Goal: Task Accomplishment & Management: Complete application form

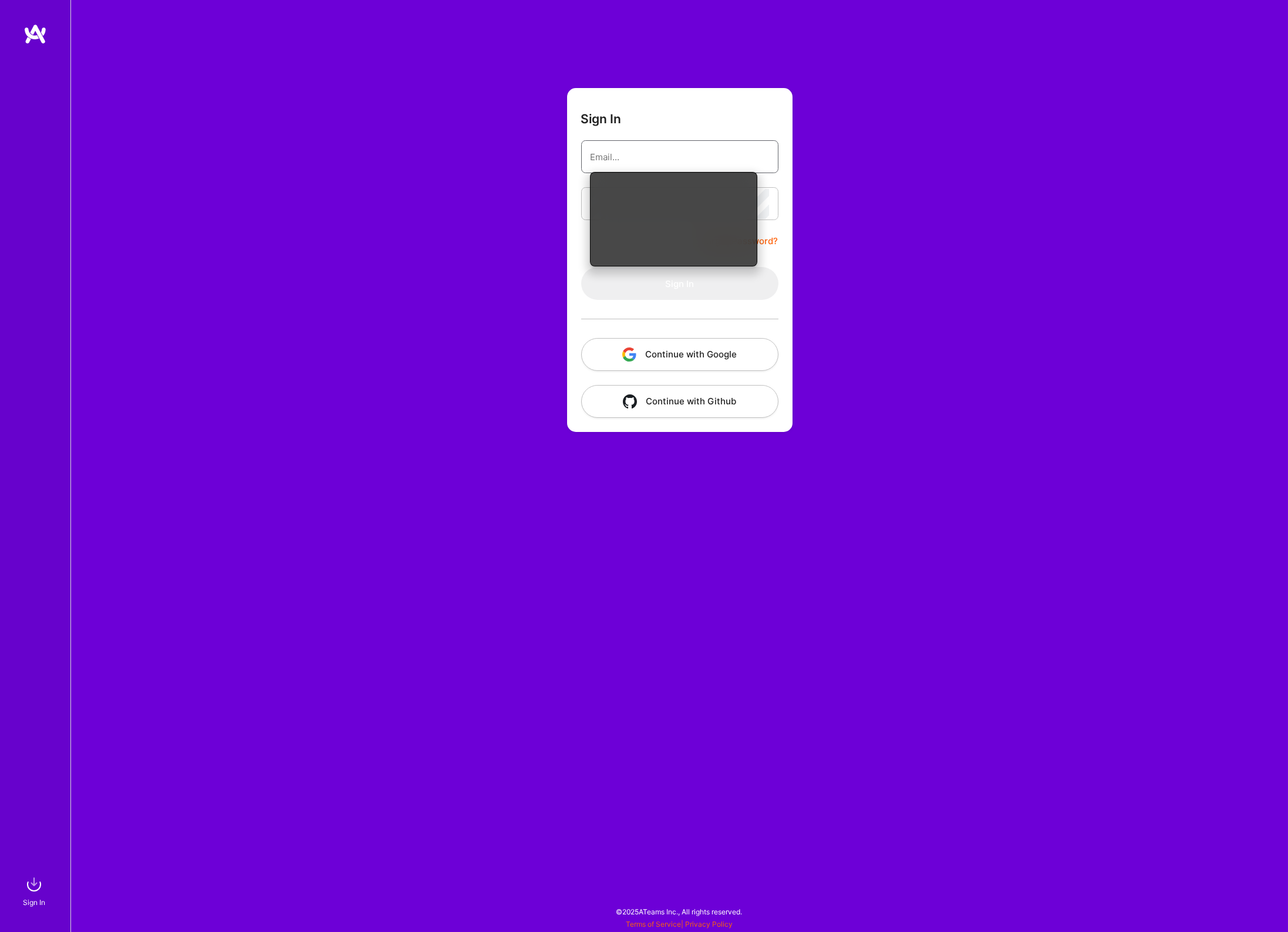
type input "[EMAIL_ADDRESS][DOMAIN_NAME]"
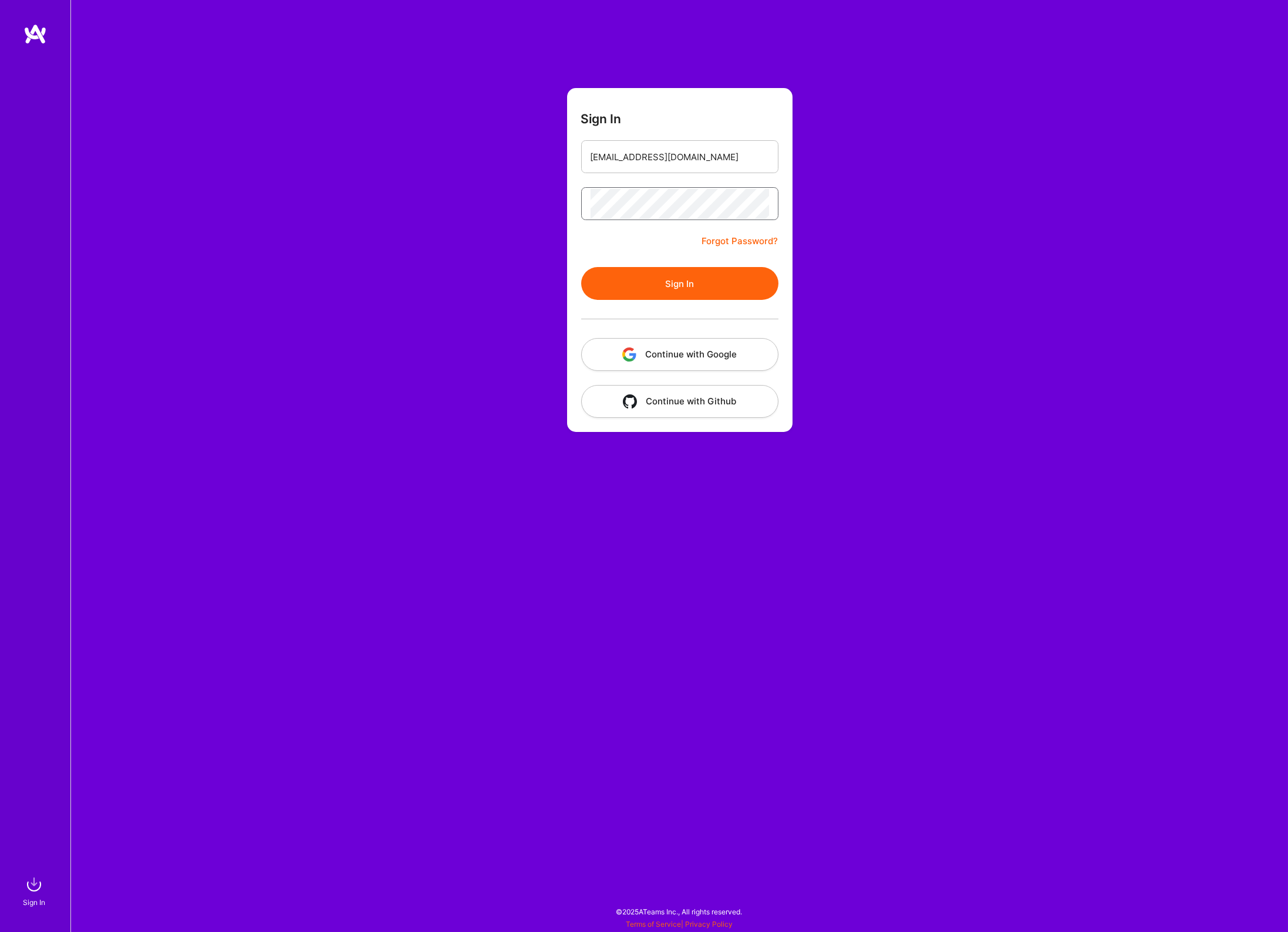
click at [581, 267] on button "Sign In" at bounding box center [679, 283] width 197 height 33
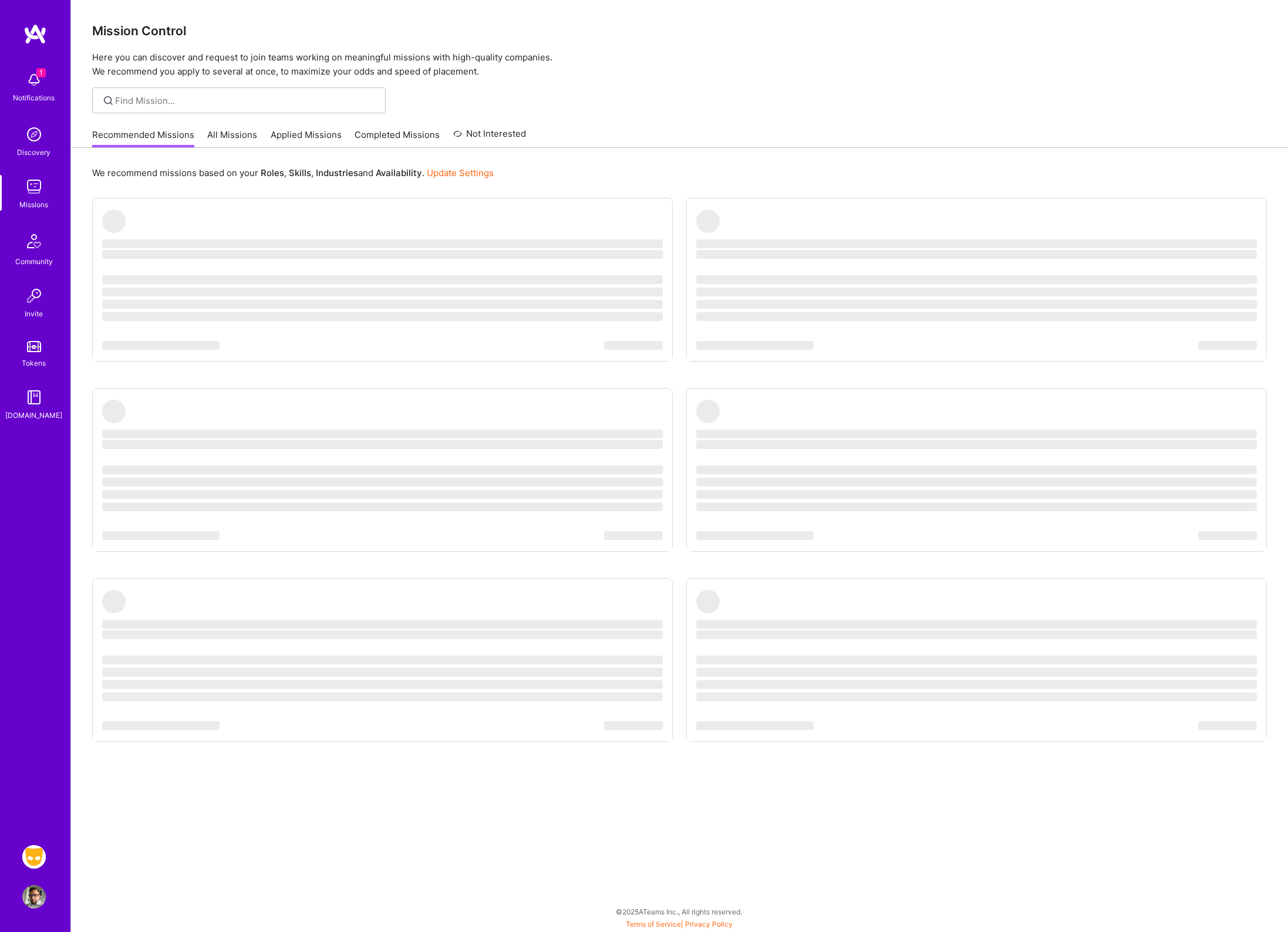
click at [37, 853] on img at bounding box center [33, 856] width 23 height 23
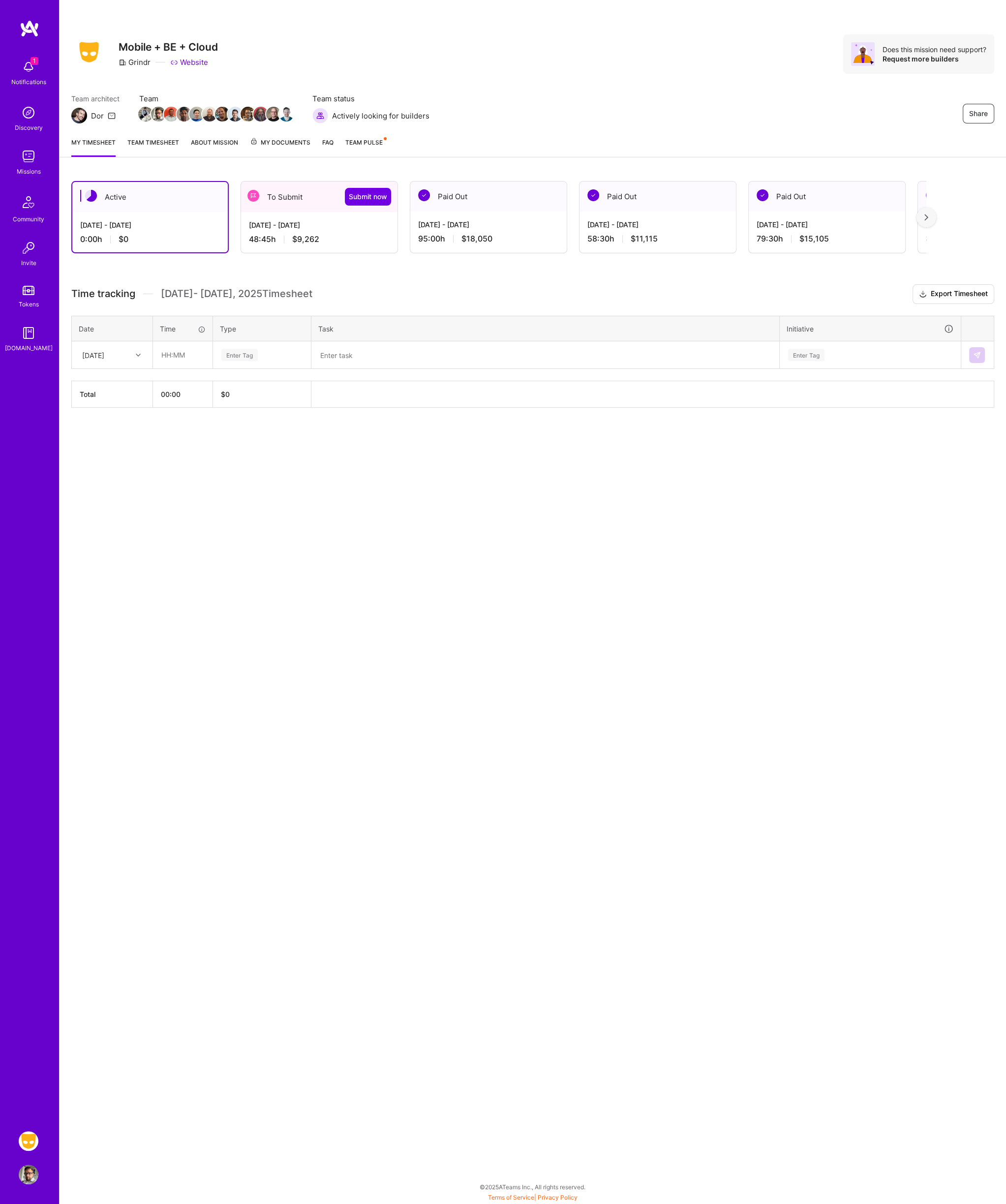
click at [630, 543] on div "Share Mobile + BE + Cloud Grindr Website Does this mission need support? Reques…" at bounding box center [532, 602] width 947 height 1204
click at [312, 206] on div "To Submit Submit now" at bounding box center [319, 196] width 156 height 30
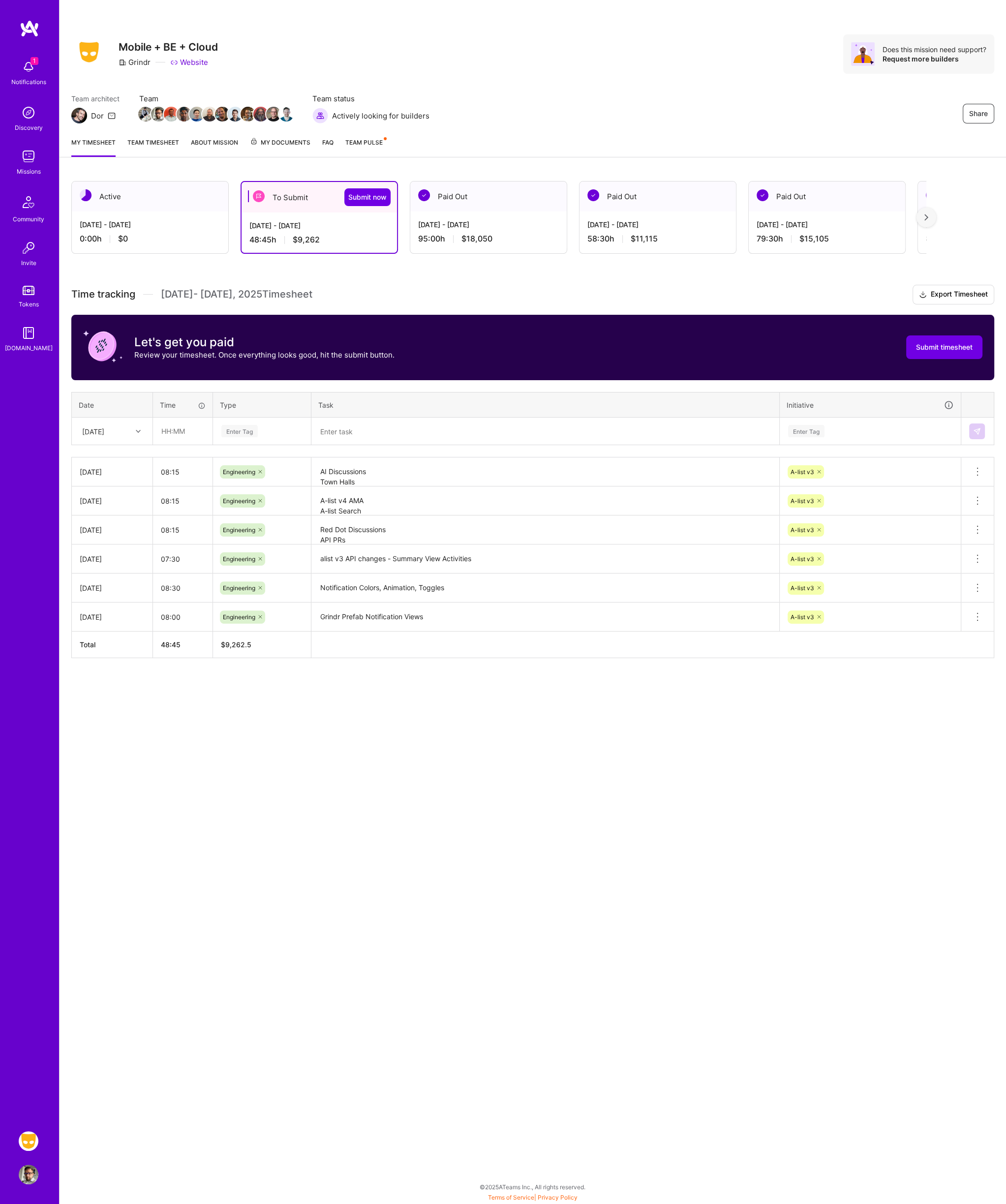
click at [137, 431] on icon at bounding box center [138, 431] width 5 height 5
click at [120, 542] on div "[DATE]" at bounding box center [112, 549] width 80 height 18
click at [188, 439] on input "text" at bounding box center [182, 431] width 58 height 26
type input "08:00"
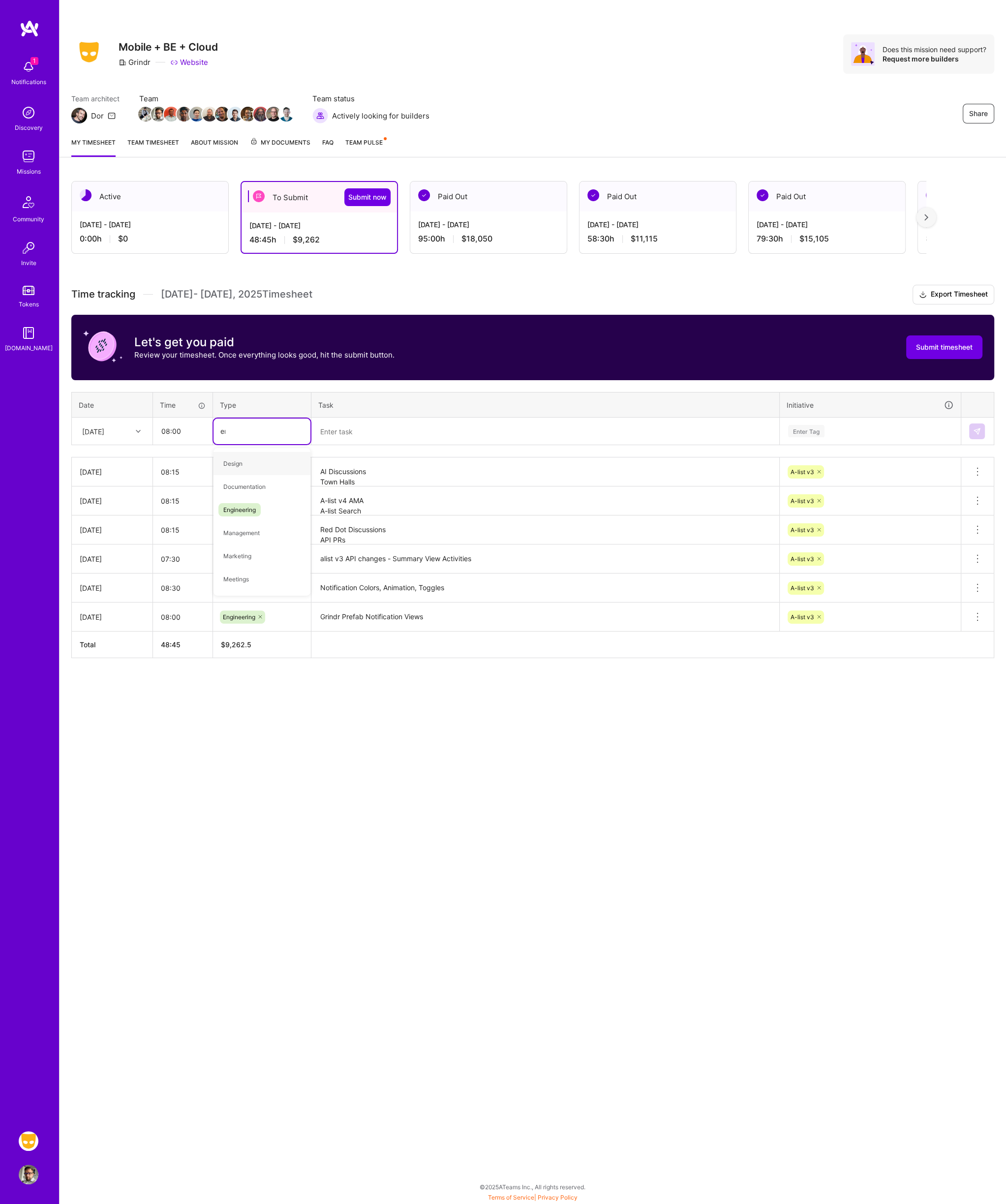
type input "eng"
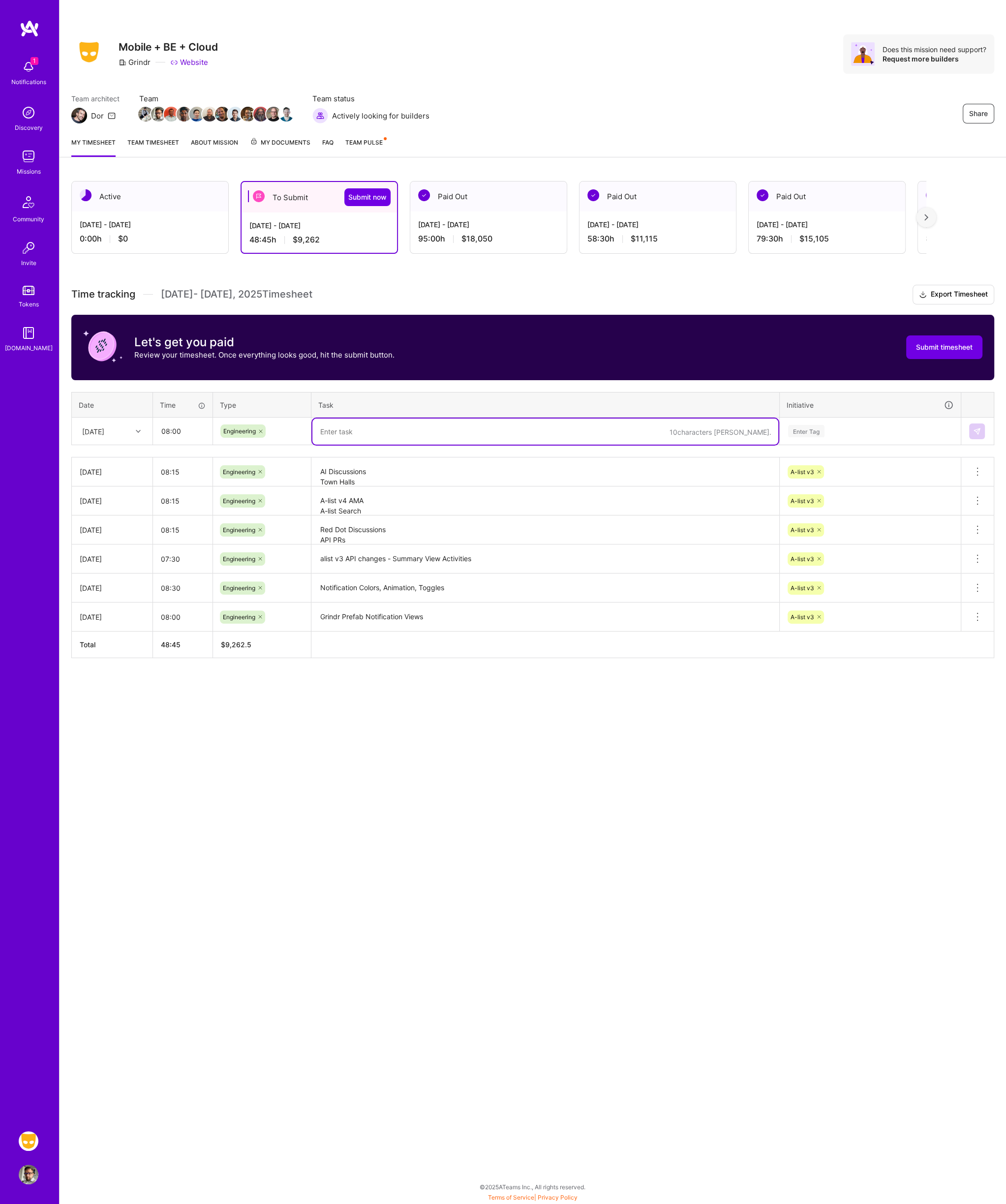
click at [366, 429] on textarea at bounding box center [545, 431] width 466 height 26
paste textarea "Alist push notification meetings Alist FF meeting In app notification api"
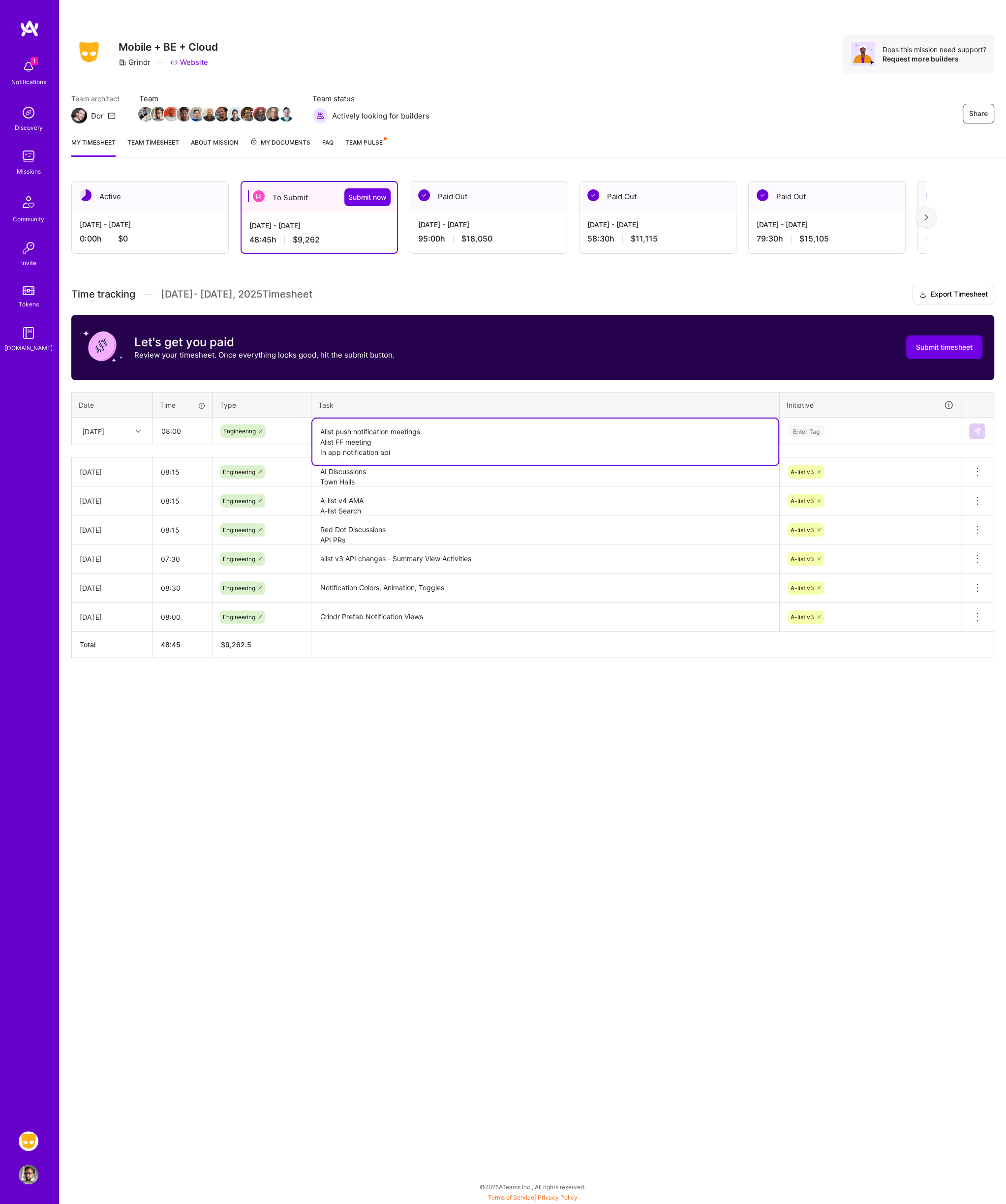
type textarea "Alist push notification meetings Alist FF meeting In app notification api"
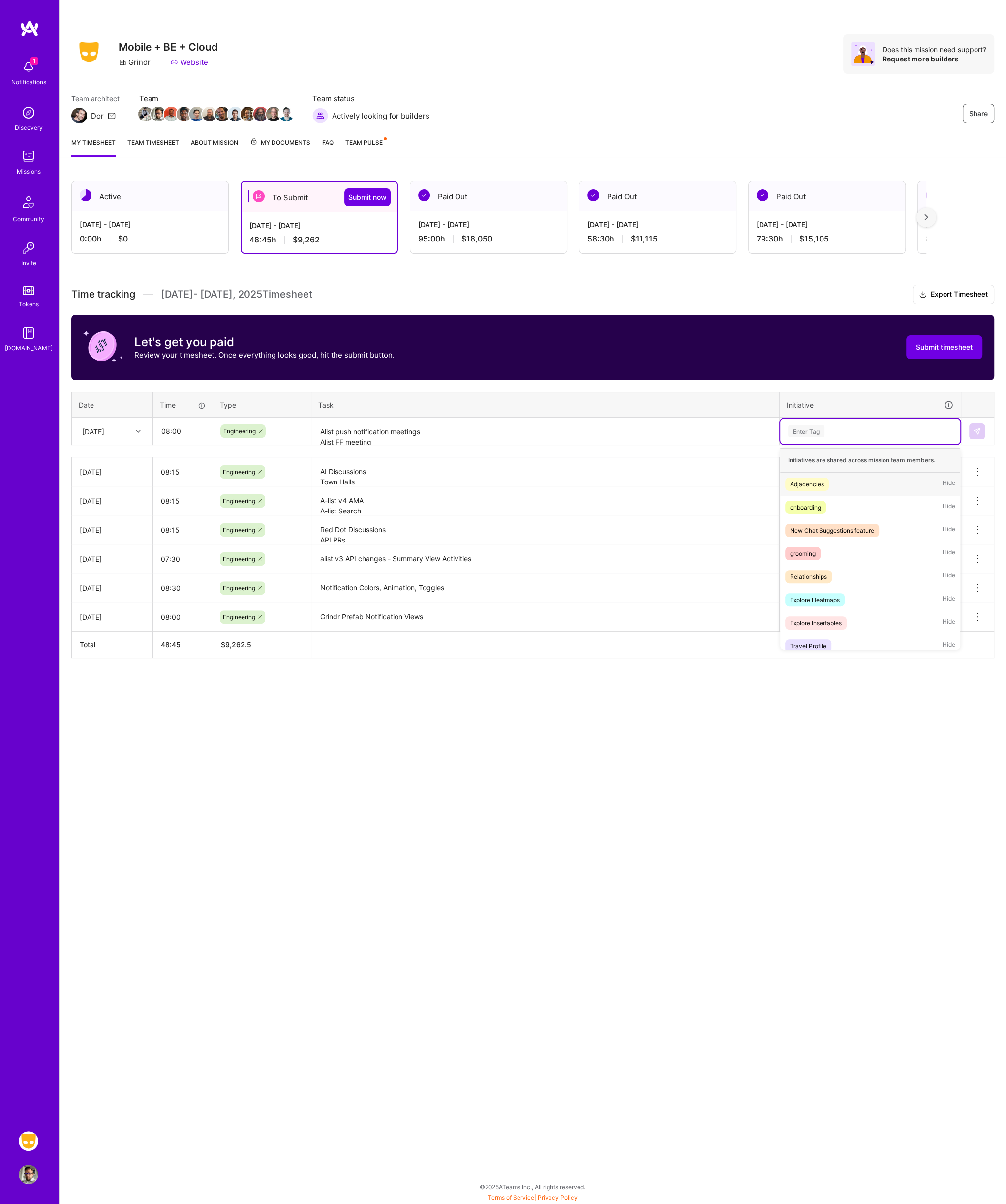
click at [849, 428] on div "Enter Tag" at bounding box center [870, 431] width 166 height 12
type input "A-l"
click at [639, 427] on textarea "Alist push notification meetings Alist FF meeting In app notification api" at bounding box center [545, 431] width 466 height 26
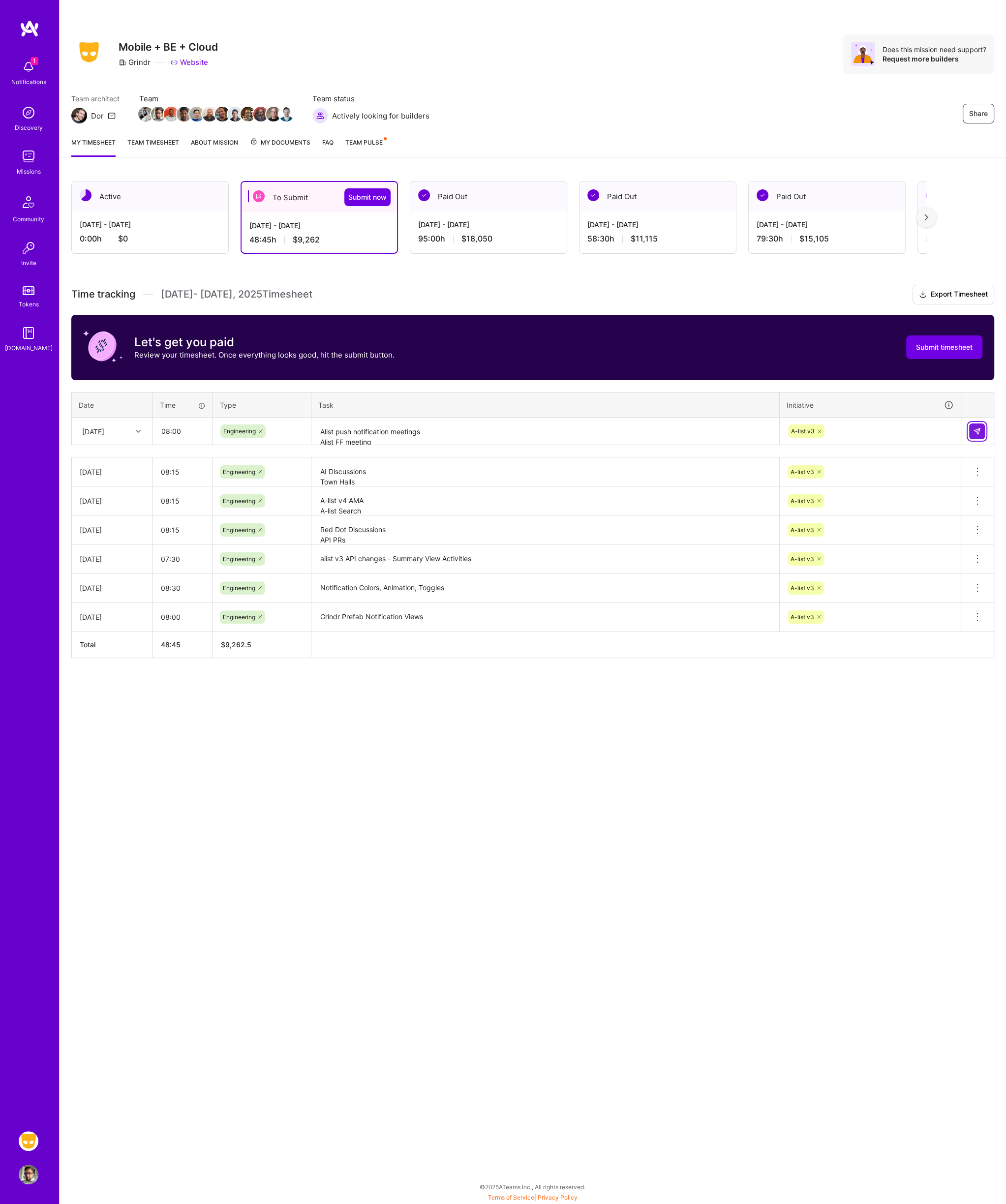
click at [976, 431] on img at bounding box center [977, 431] width 8 height 8
click at [138, 433] on div at bounding box center [139, 431] width 15 height 13
click at [120, 529] on div "[DATE]" at bounding box center [112, 530] width 80 height 18
click at [134, 431] on div at bounding box center [139, 431] width 15 height 13
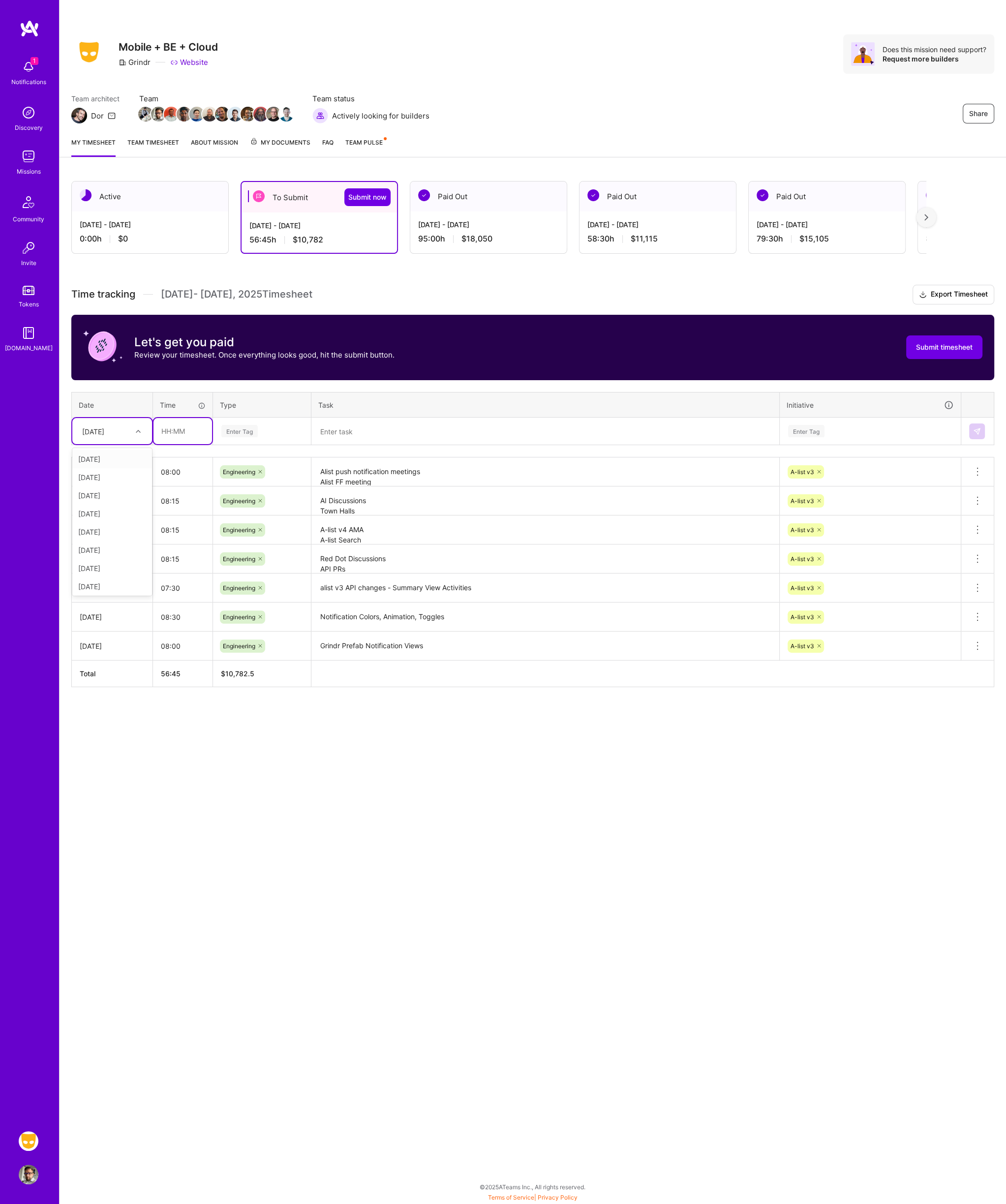
click at [177, 430] on input "text" at bounding box center [182, 431] width 58 height 26
type input "08:00"
type input "En"
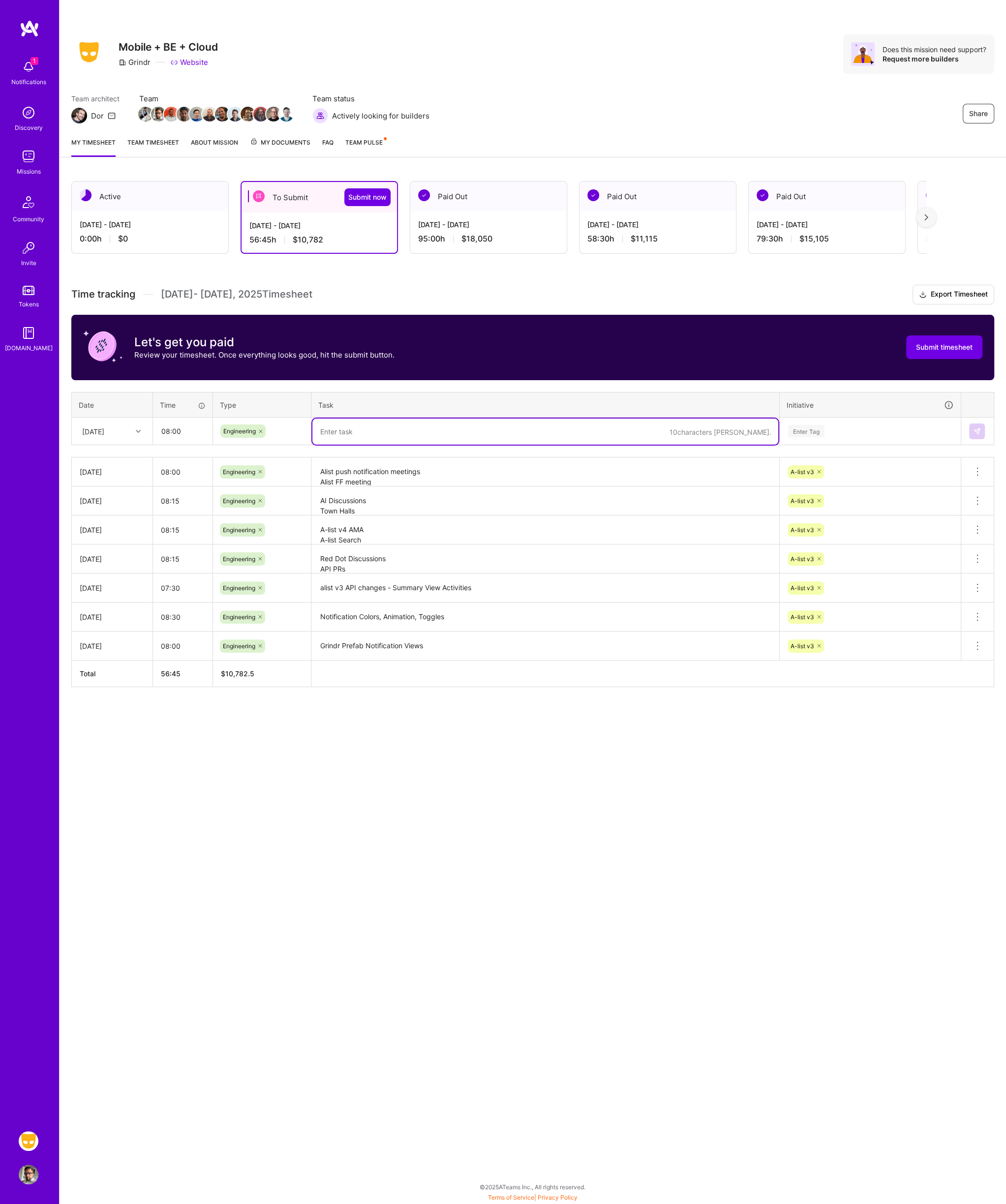
paste textarea "Alist Websocket Processor AList RedDot Integration Notifications System"
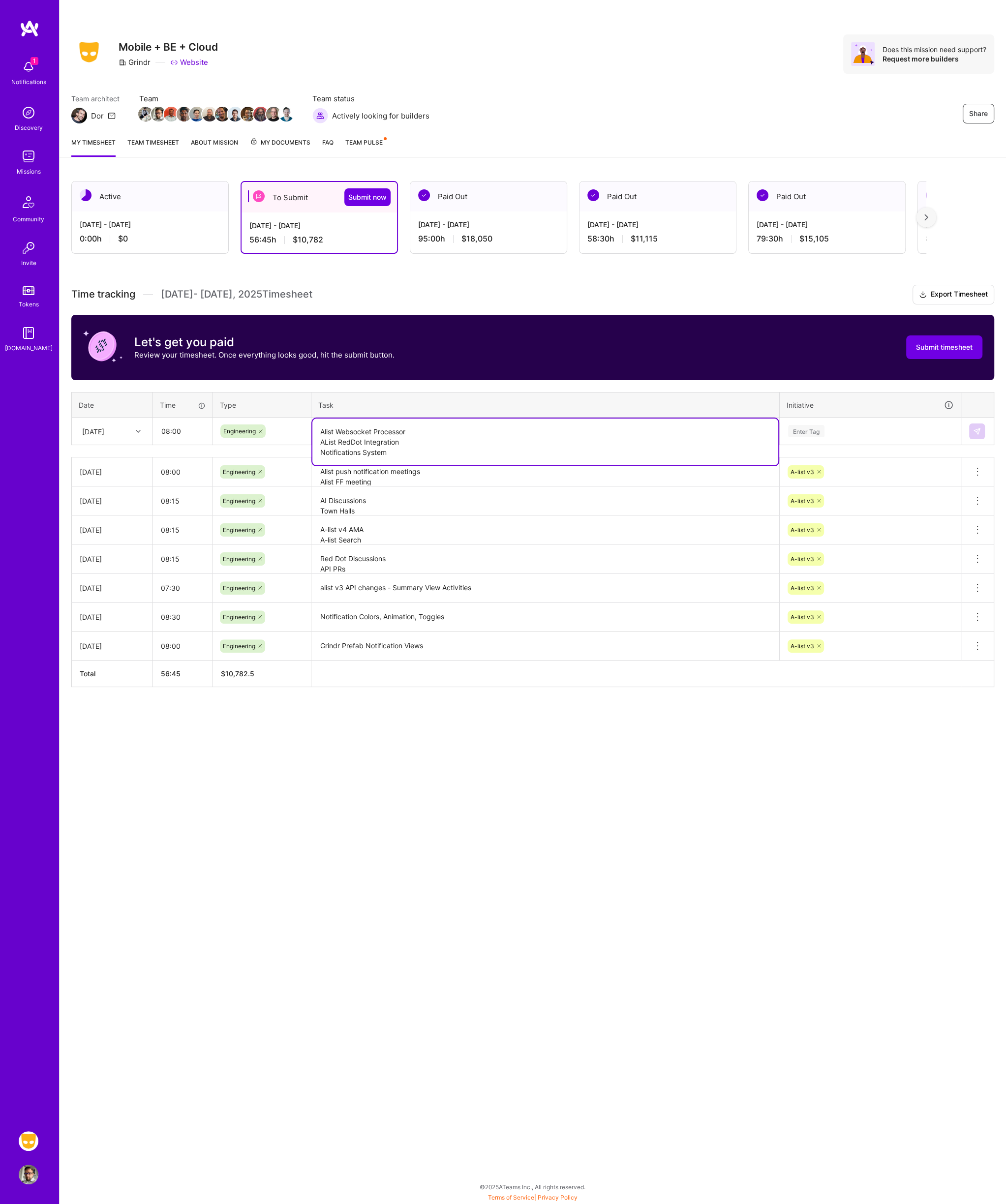
type textarea "Alist Websocket Processor AList RedDot Integration Notifications System"
click at [811, 432] on div "Enter Tag" at bounding box center [806, 431] width 36 height 15
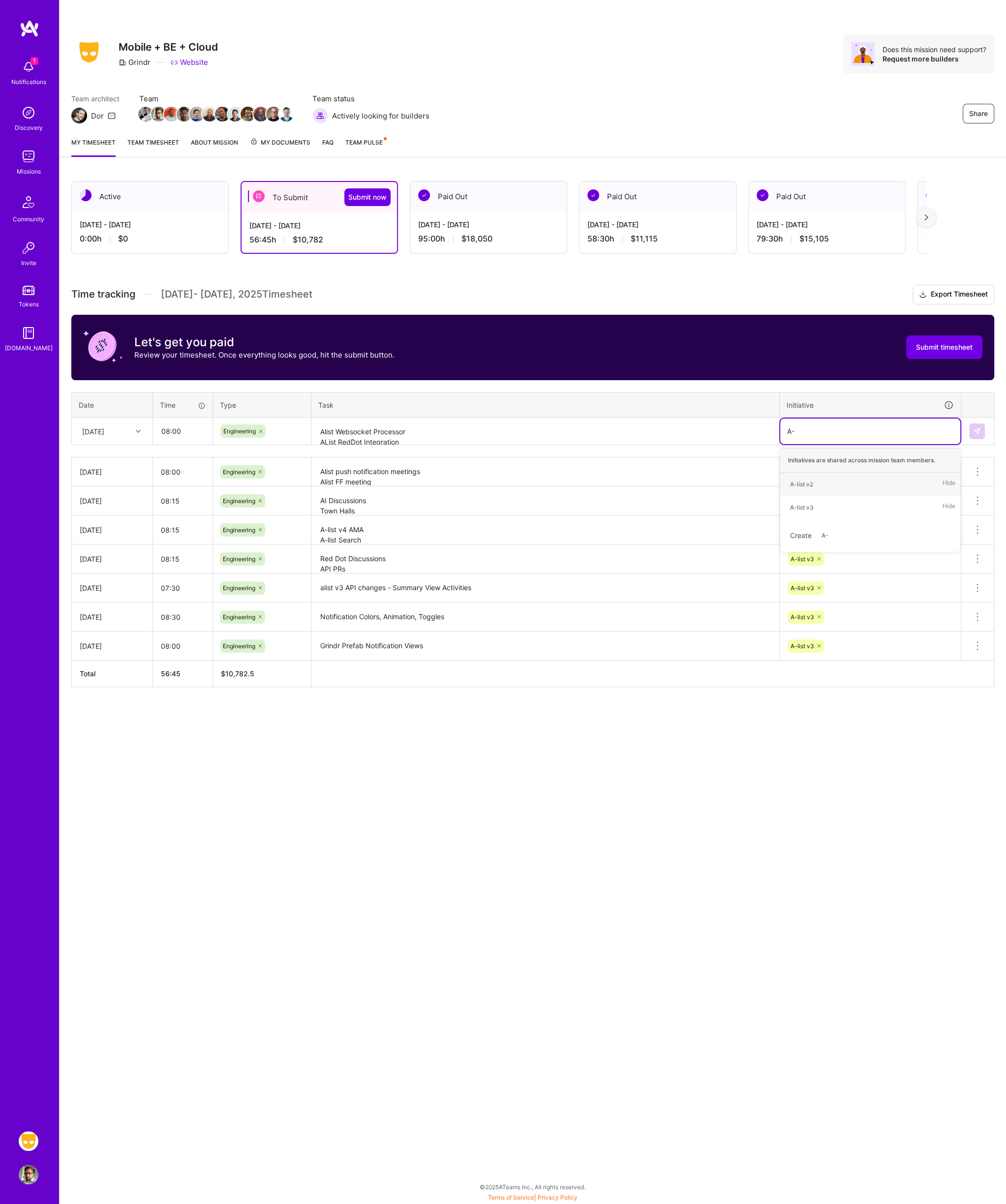
type input "A-l"
click at [974, 427] on img at bounding box center [977, 431] width 8 height 8
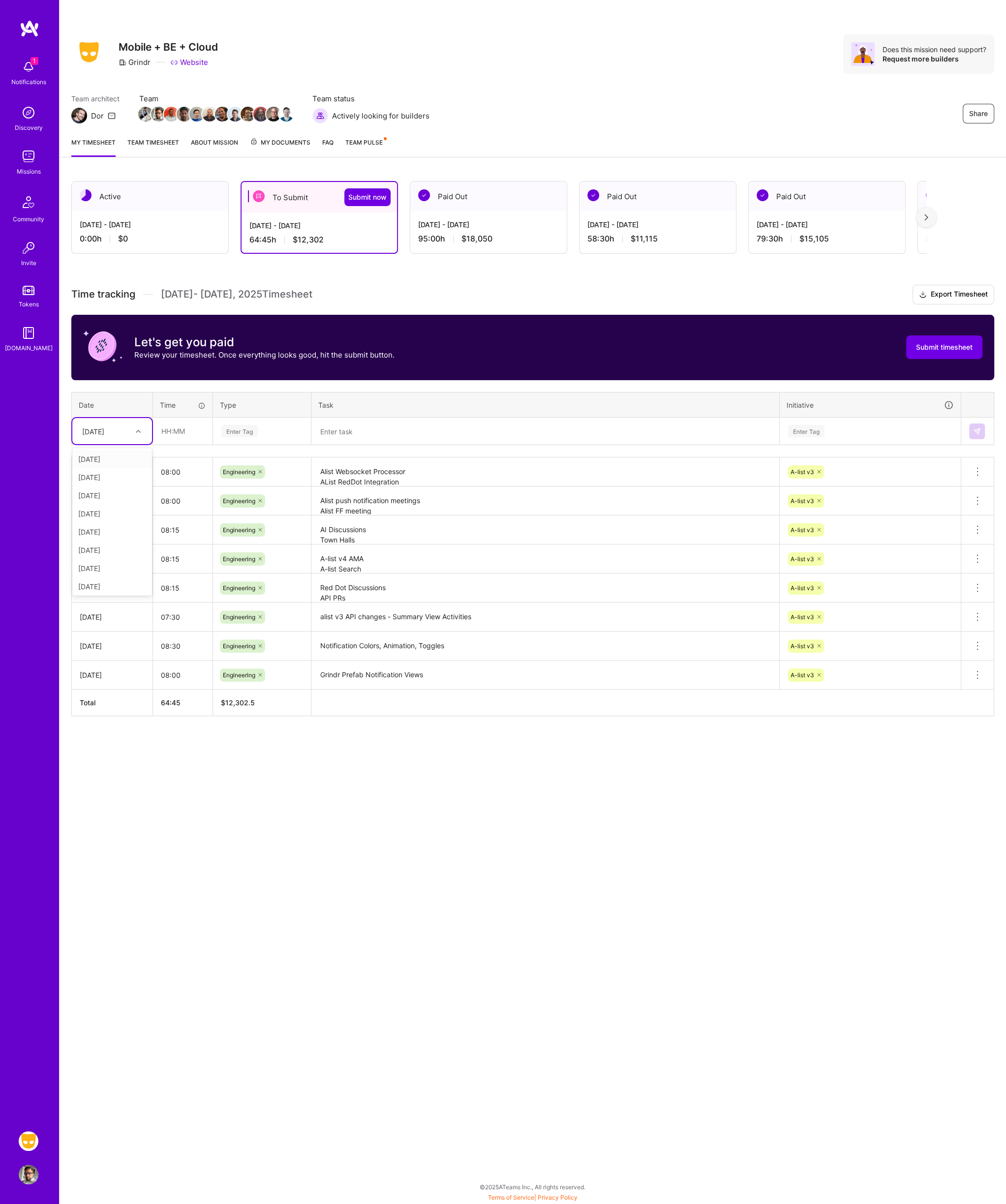
click at [135, 432] on div at bounding box center [139, 431] width 15 height 13
click at [121, 546] on div "[DATE]" at bounding box center [112, 548] width 80 height 18
click at [181, 427] on input "text" at bounding box center [182, 431] width 58 height 26
type input "09:00"
type input "En"
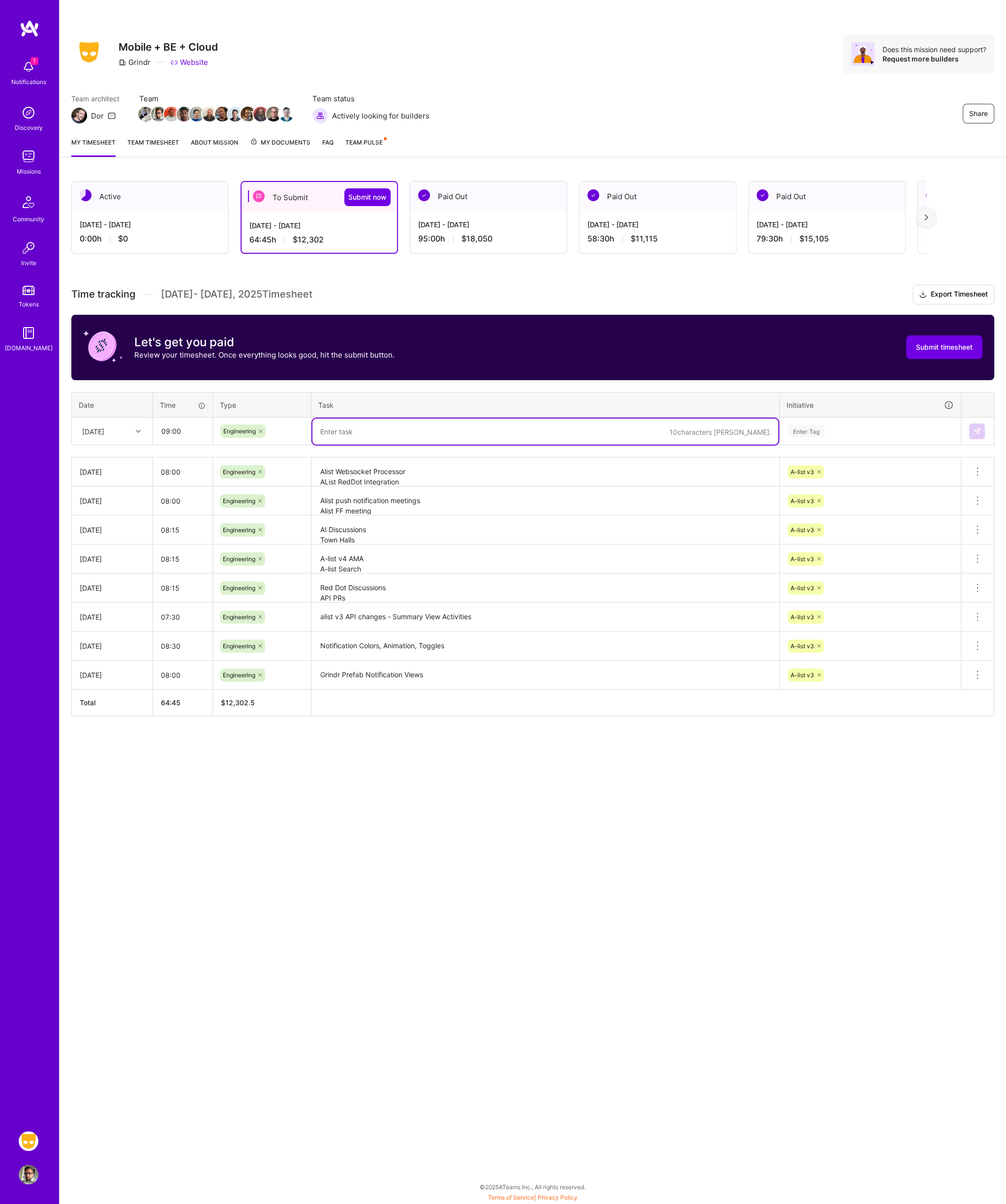
paste textarea "AList Push notification Strings PushV2 Test rig"
type textarea "AList Push notification Strings PushV2 Test rig"
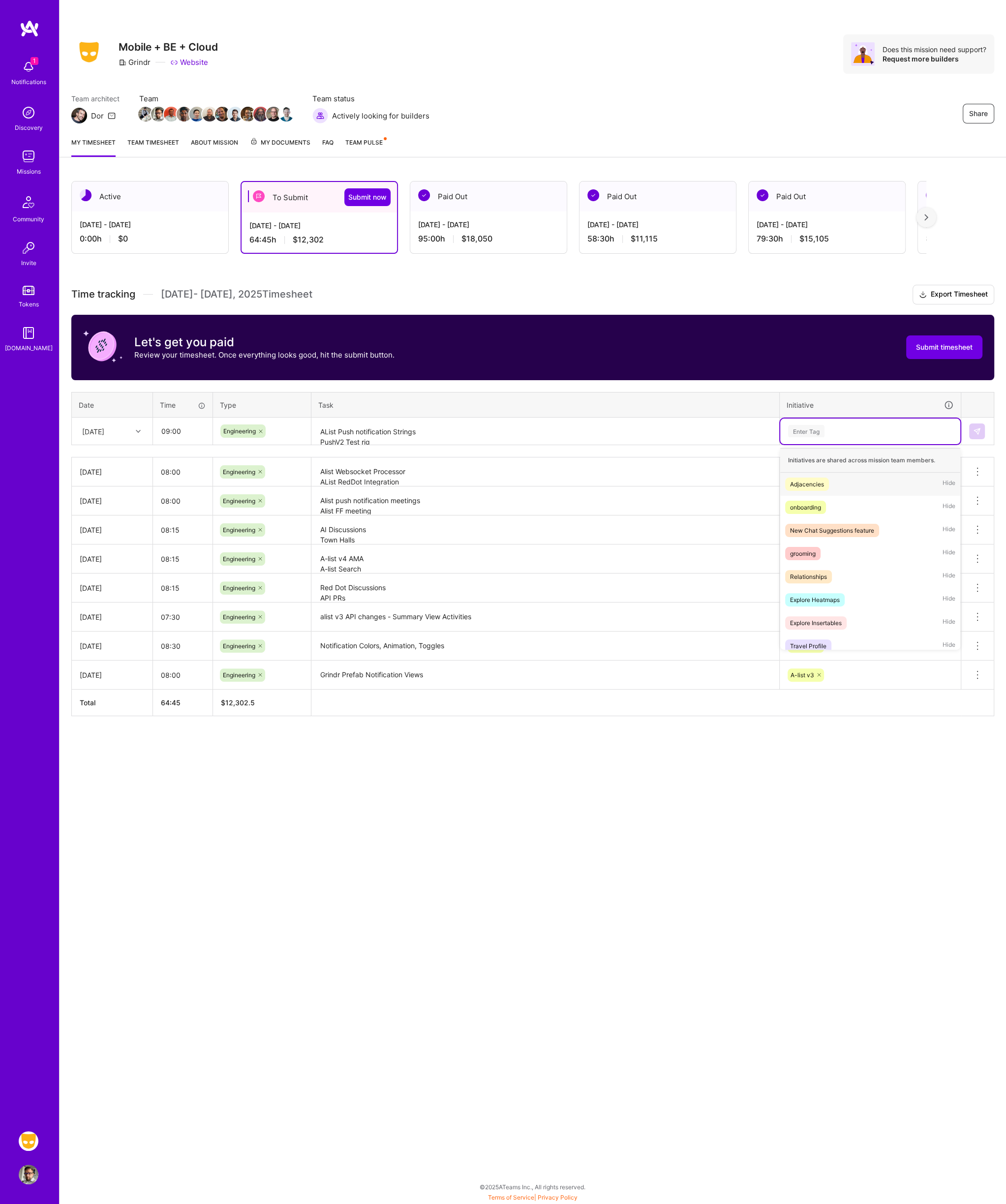
click at [845, 432] on div "Enter Tag" at bounding box center [870, 431] width 166 height 12
type input "A-li"
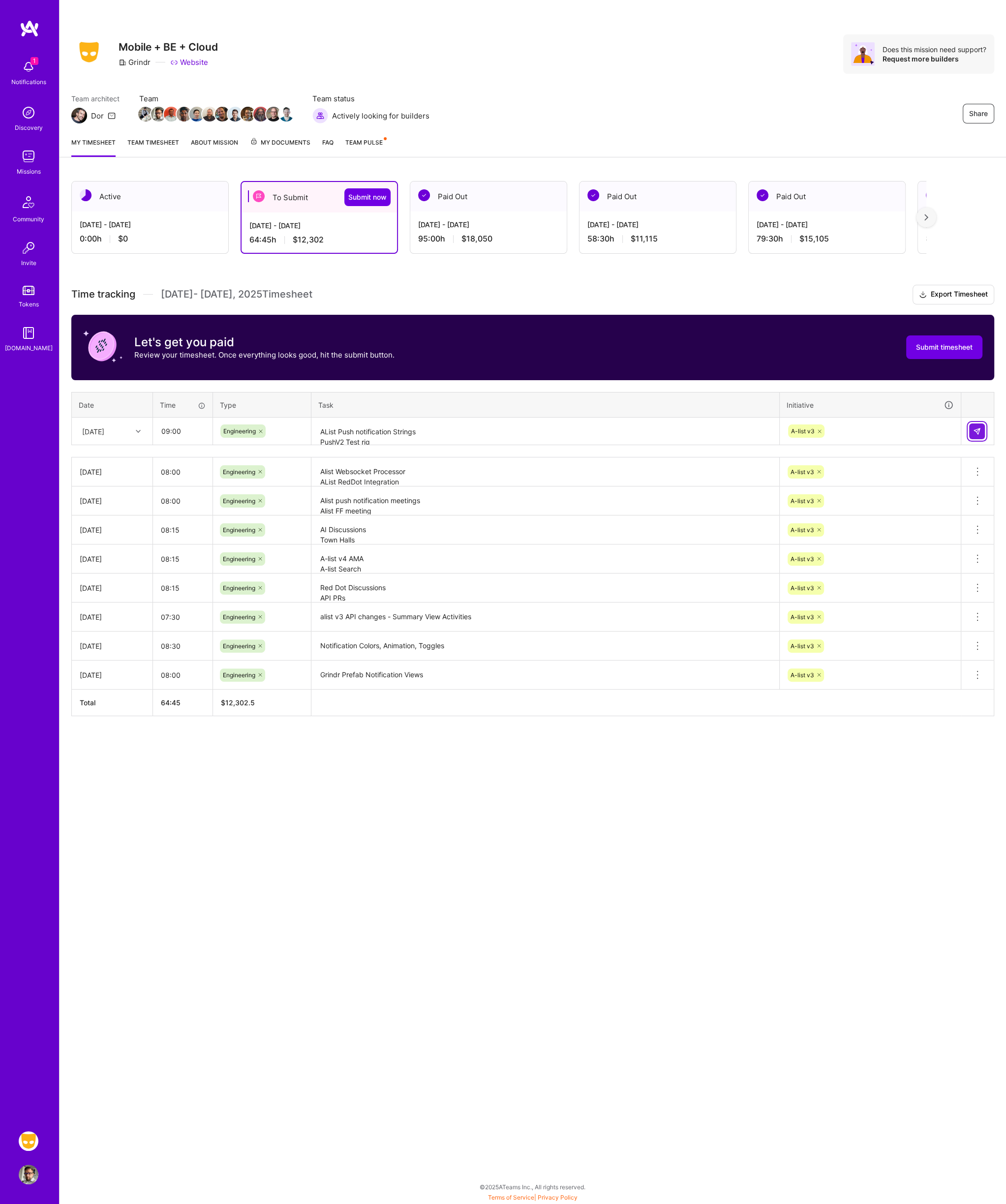
click at [981, 427] on img at bounding box center [977, 431] width 8 height 8
click at [136, 429] on icon at bounding box center [138, 431] width 5 height 5
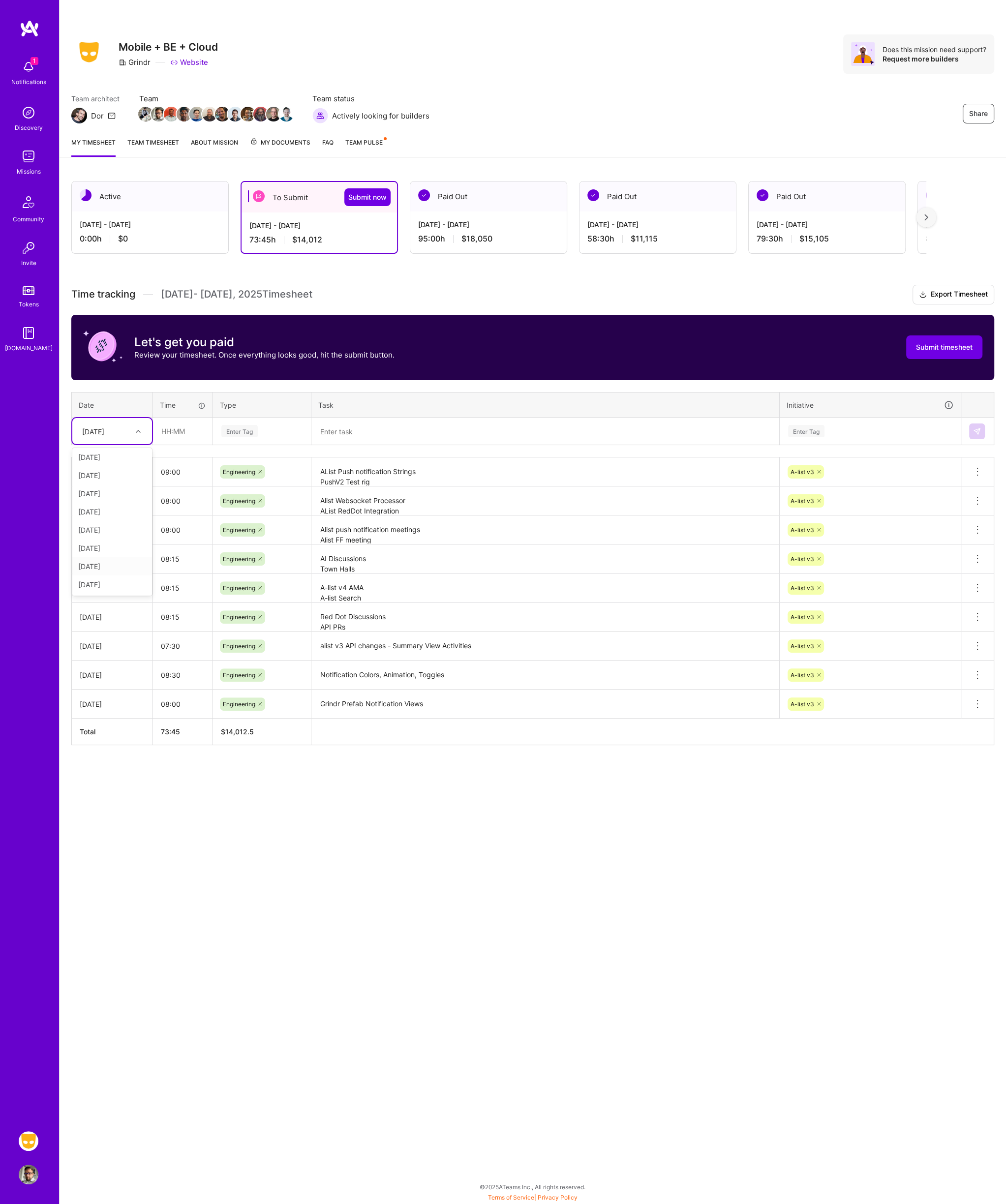
click at [113, 564] on div "[DATE]" at bounding box center [112, 566] width 80 height 18
click at [189, 434] on input "text" at bounding box center [182, 431] width 58 height 26
type input "09:00"
type input "En"
paste textarea "iOS Notification Presentation Notification Queuing System WebSocket Discussion …"
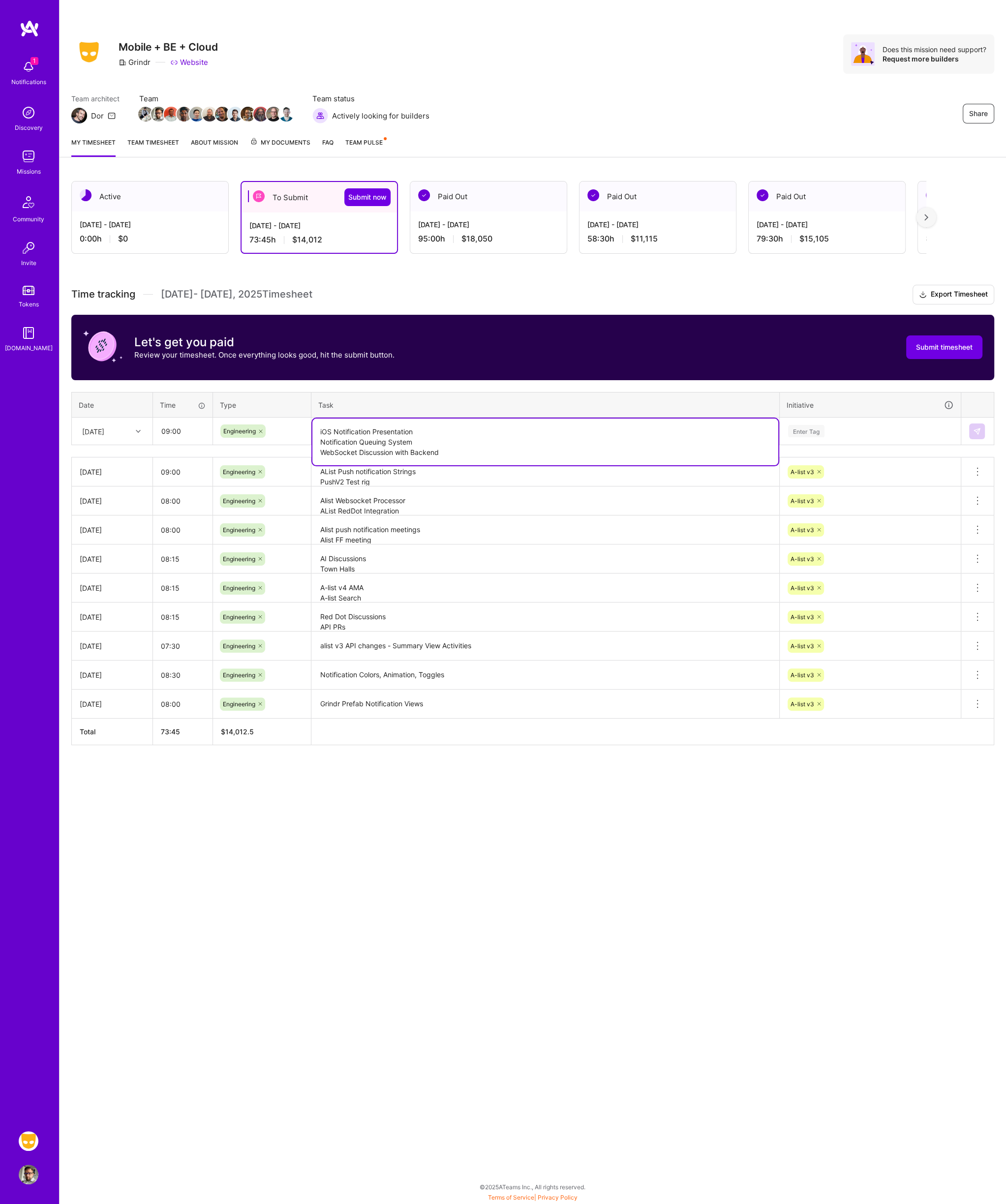
type textarea "iOS Notification Presentation Notification Queuing System WebSocket Discussion …"
click at [864, 435] on div "Enter Tag" at bounding box center [870, 431] width 180 height 25
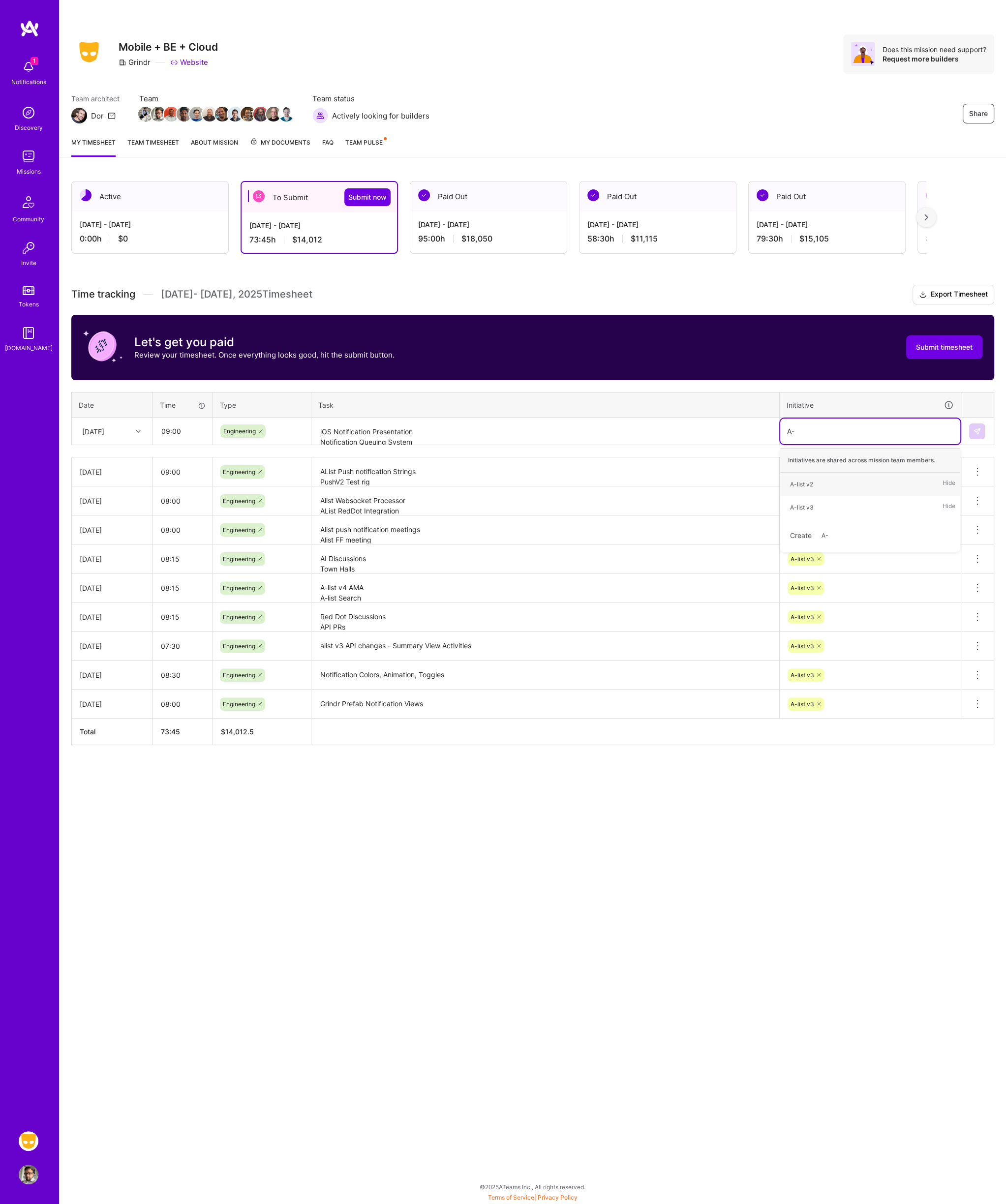
type input "A-l"
click at [977, 421] on td at bounding box center [978, 431] width 33 height 27
click at [976, 429] on img at bounding box center [977, 431] width 8 height 8
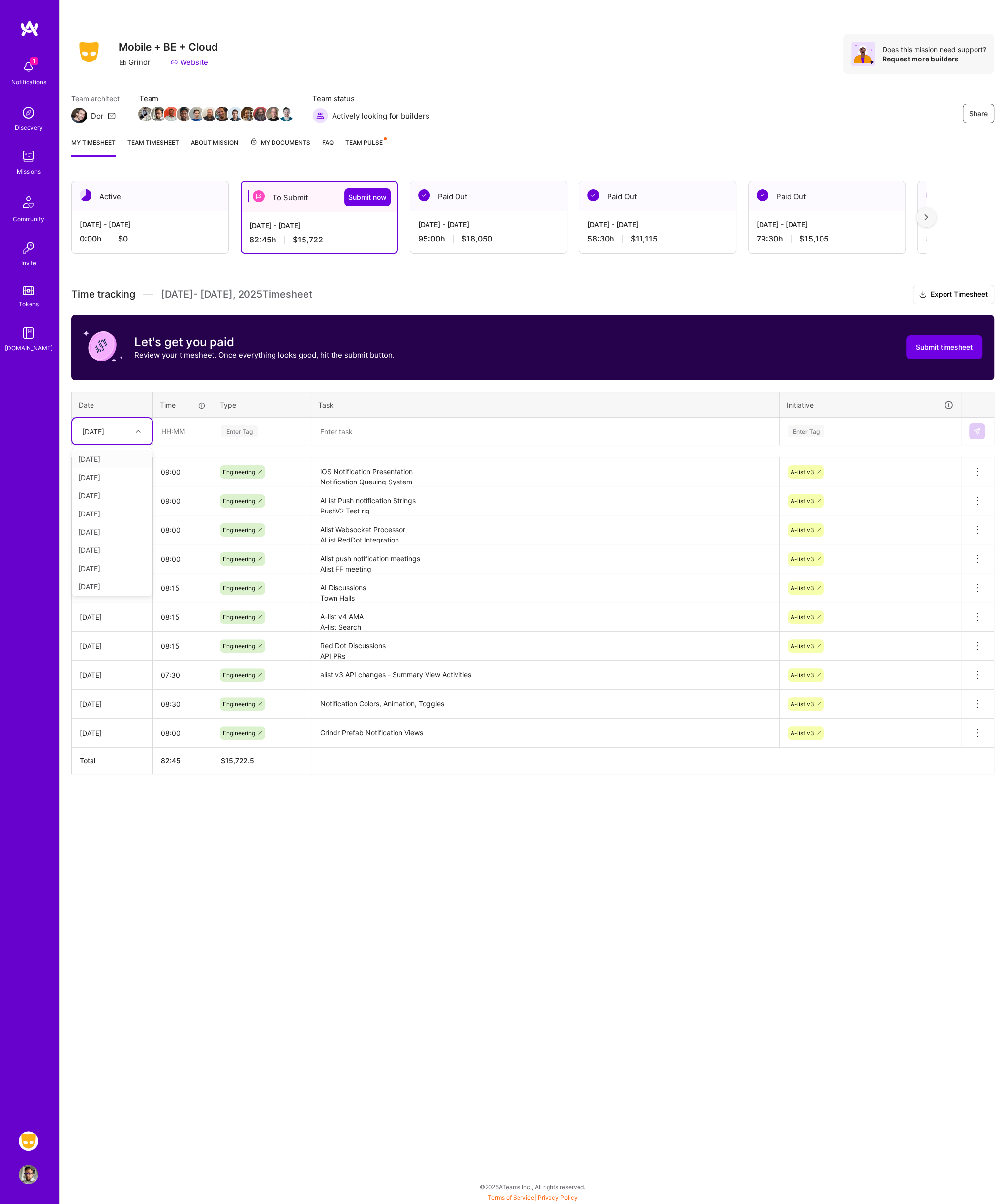
click at [135, 425] on div at bounding box center [139, 431] width 15 height 13
click at [106, 581] on div "[DATE]" at bounding box center [112, 584] width 80 height 18
click at [182, 436] on input "text" at bounding box center [182, 431] width 58 height 26
type input "06:00"
type input "en"
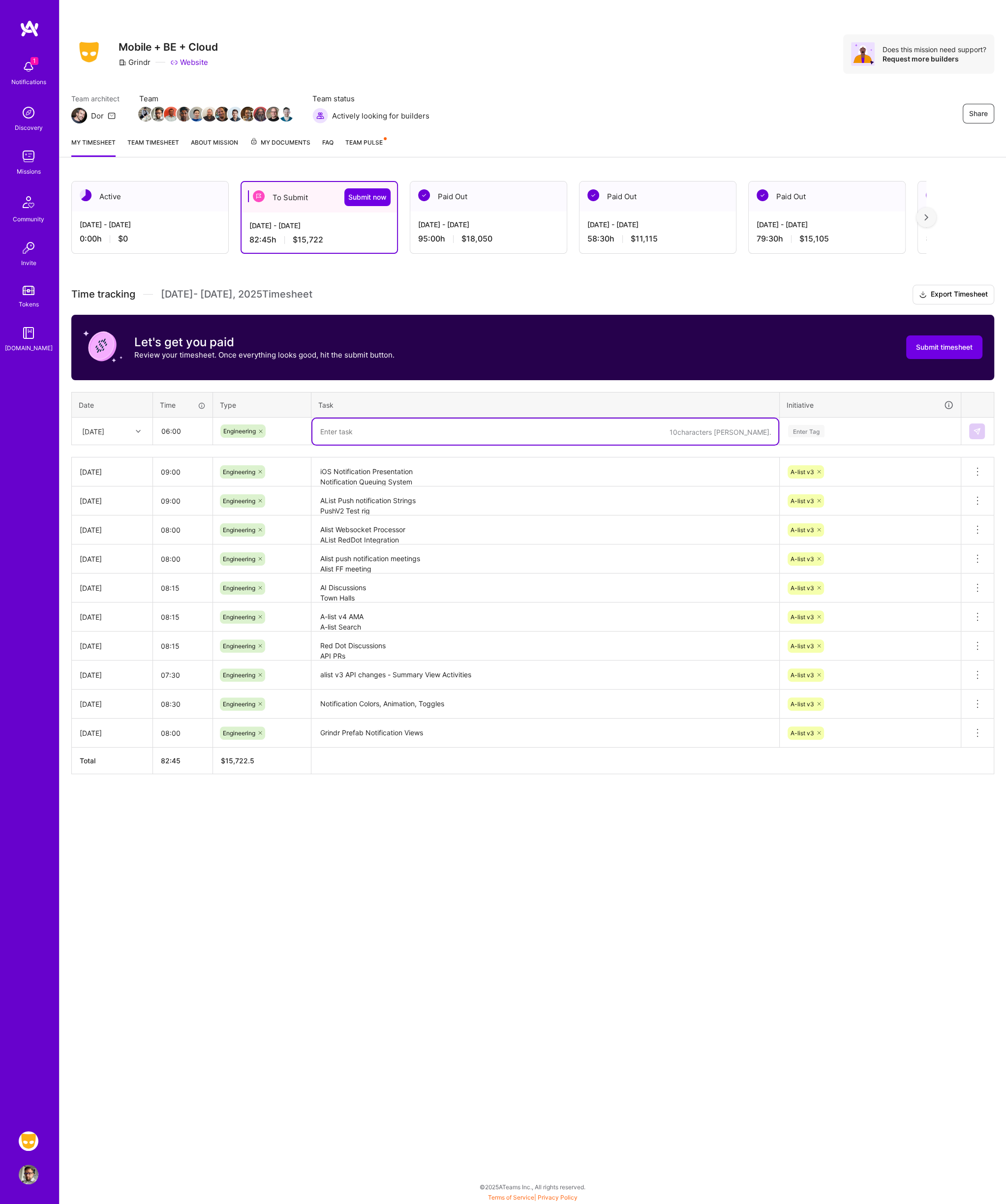
paste textarea "Profile v7 Production Issue Notification Queuing system Red Dot PRs"
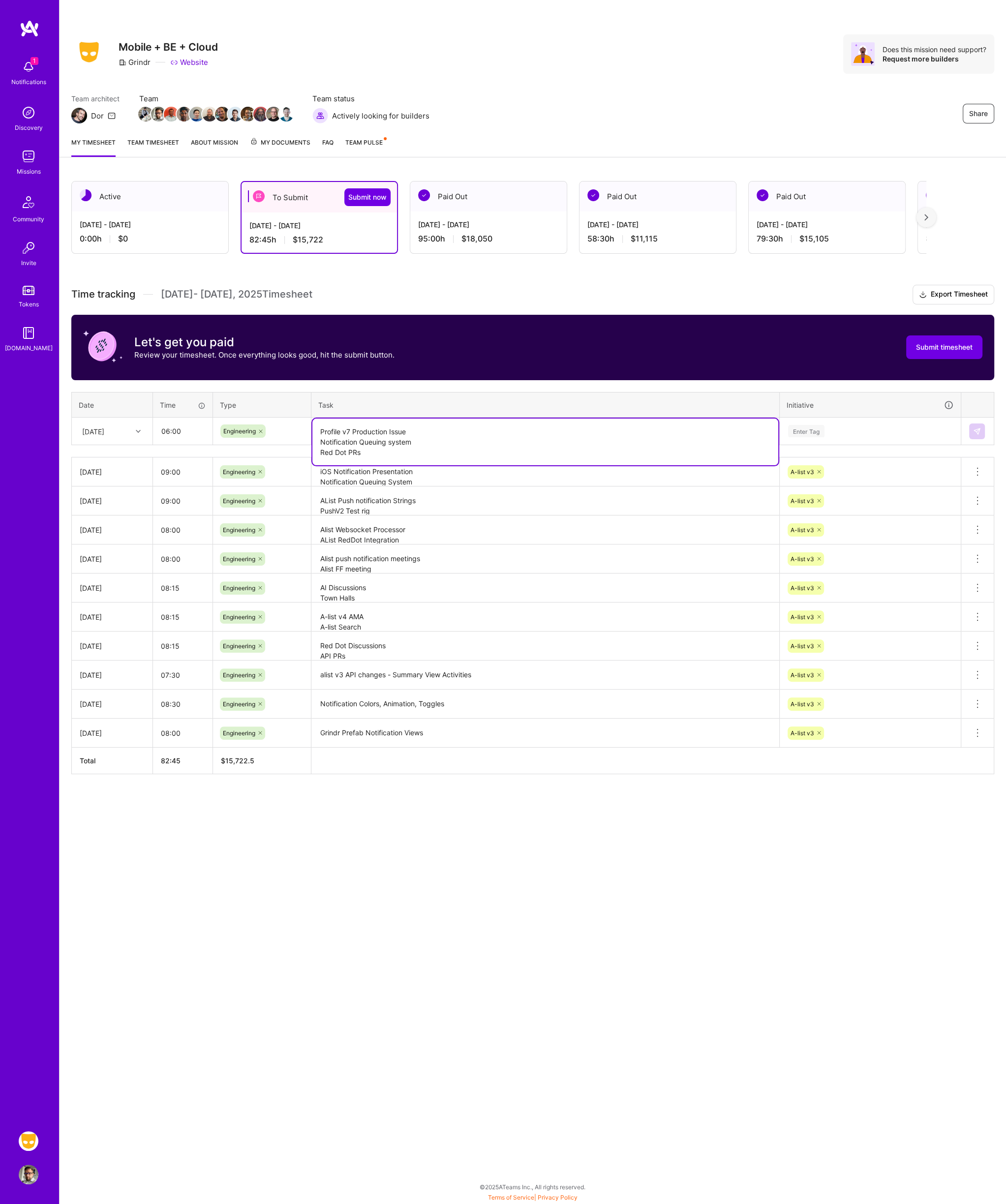
type textarea "Profile v7 Production Issue Notification Queuing system Red Dot PRs"
click at [824, 430] on div "Enter Tag" at bounding box center [806, 431] width 36 height 15
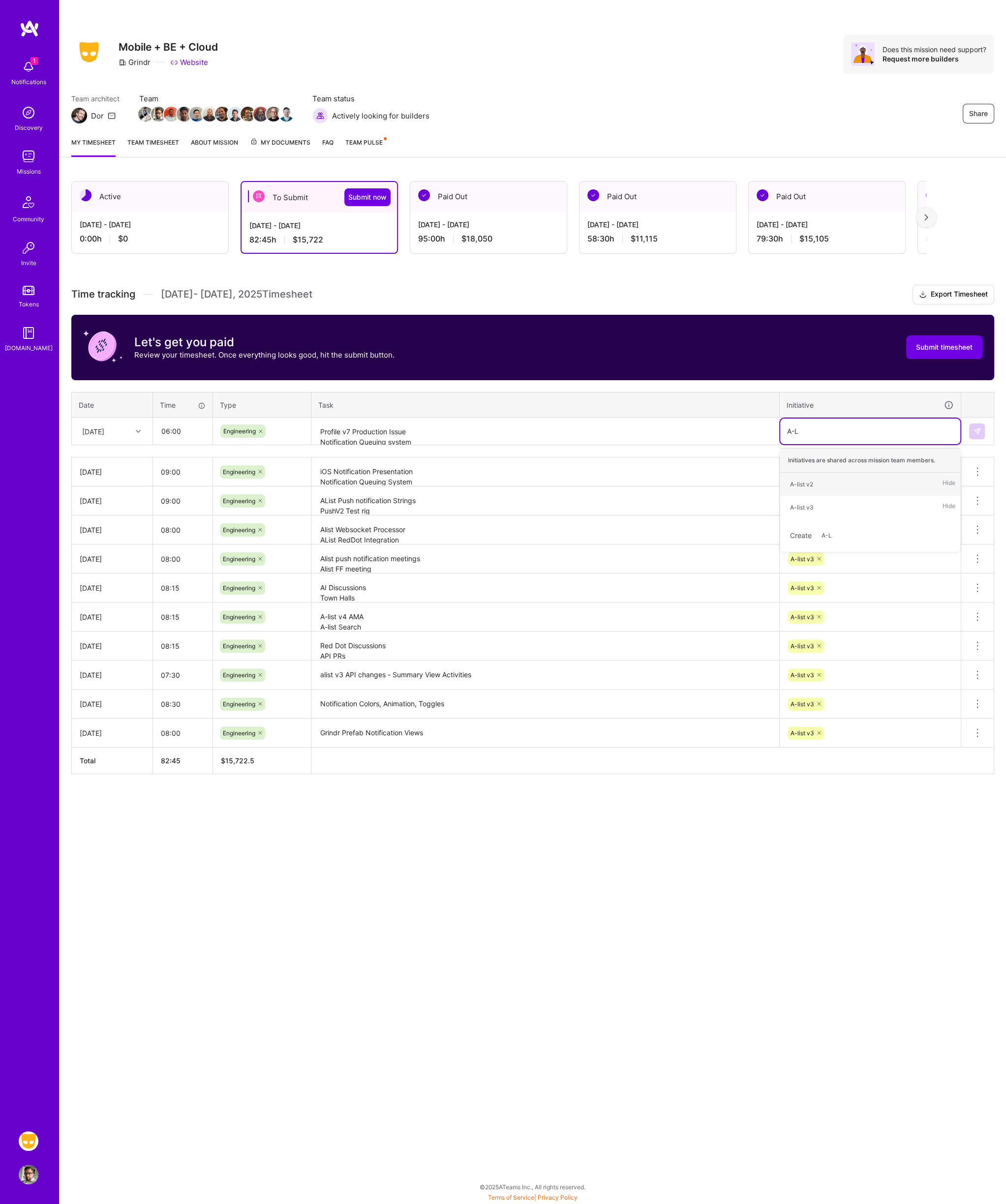
type input "A-LI"
click at [984, 430] on button at bounding box center [977, 431] width 16 height 16
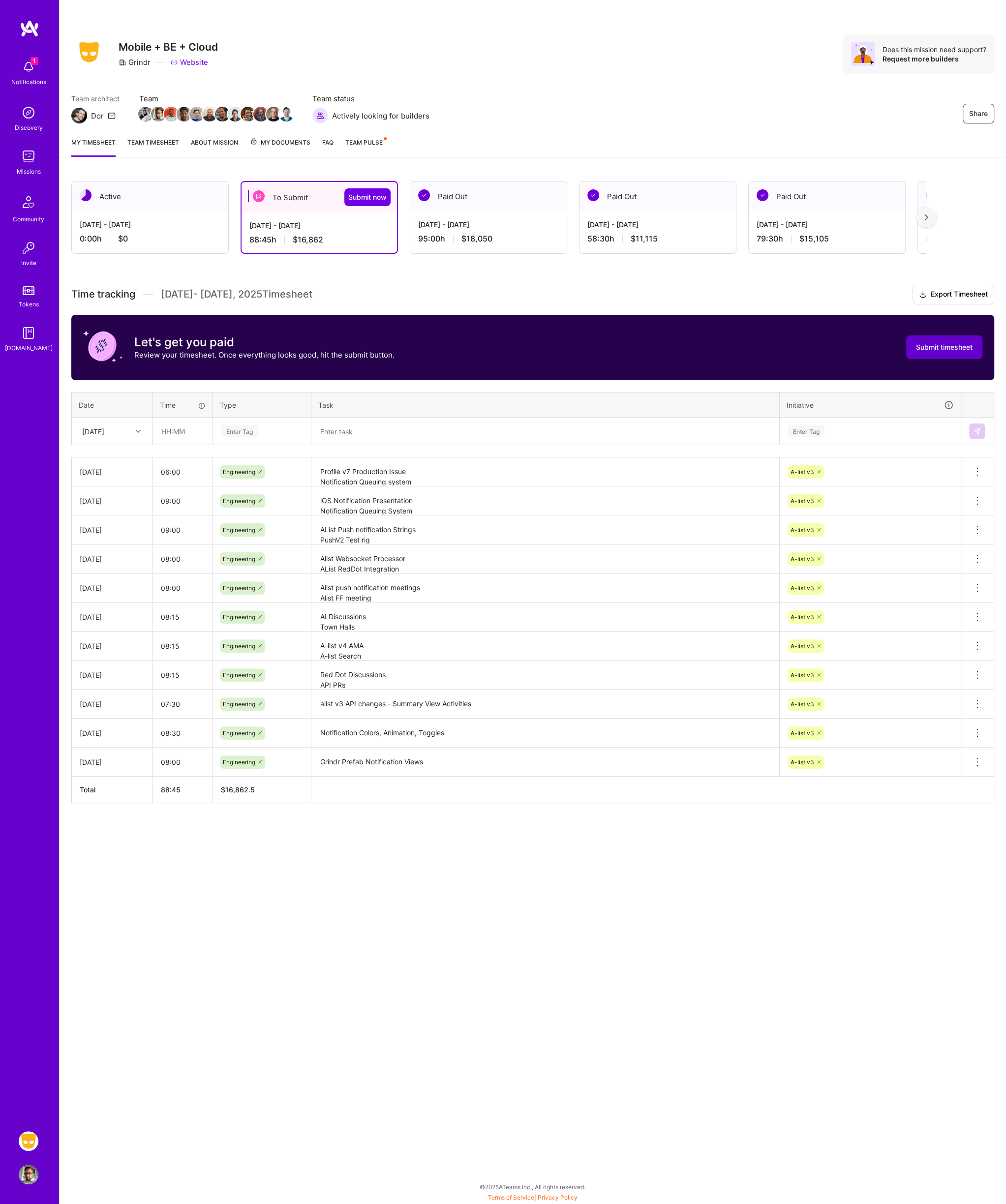
click at [940, 343] on span "Submit timesheet" at bounding box center [944, 347] width 56 height 10
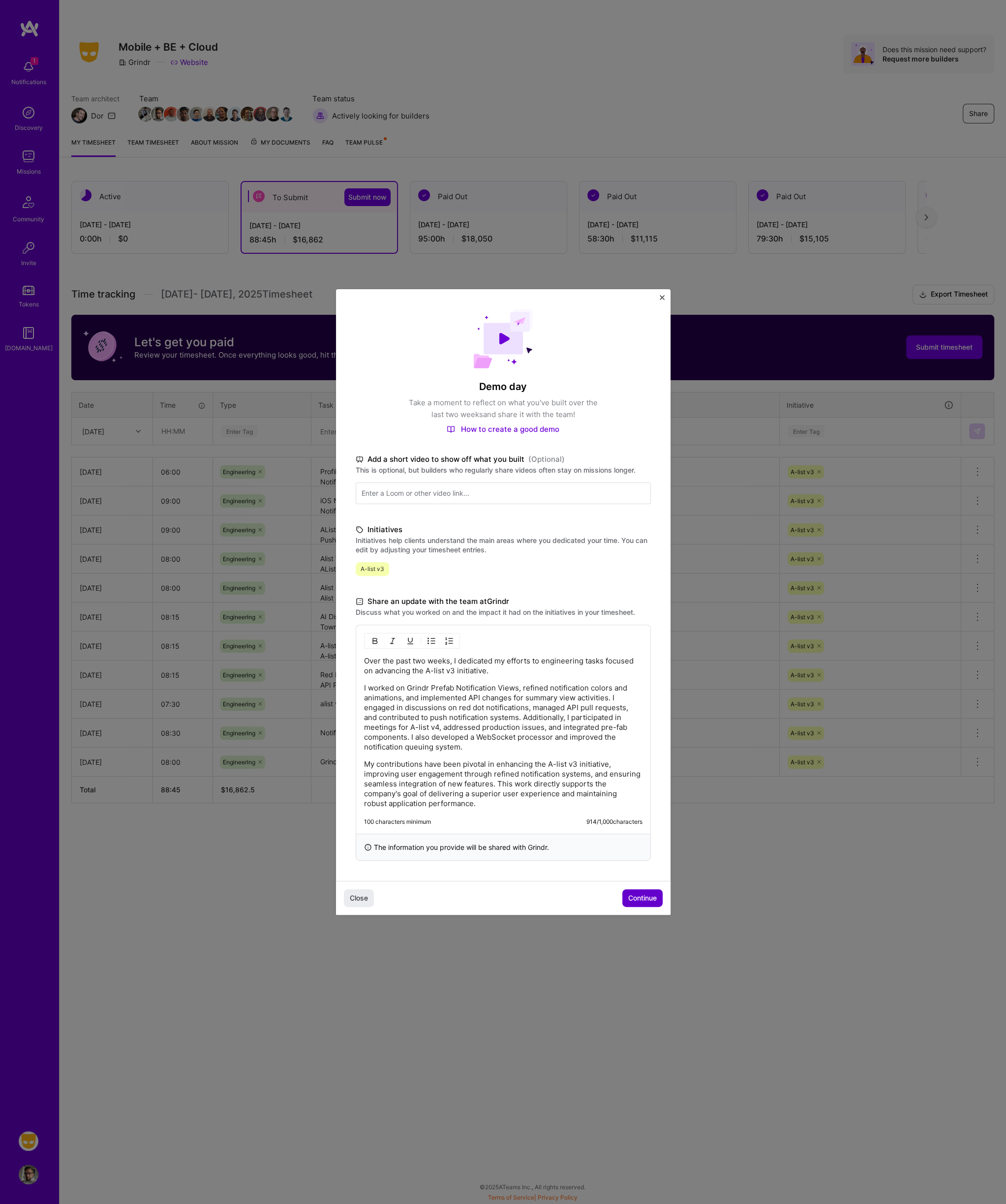
click at [646, 781] on span "Continue" at bounding box center [642, 898] width 28 height 10
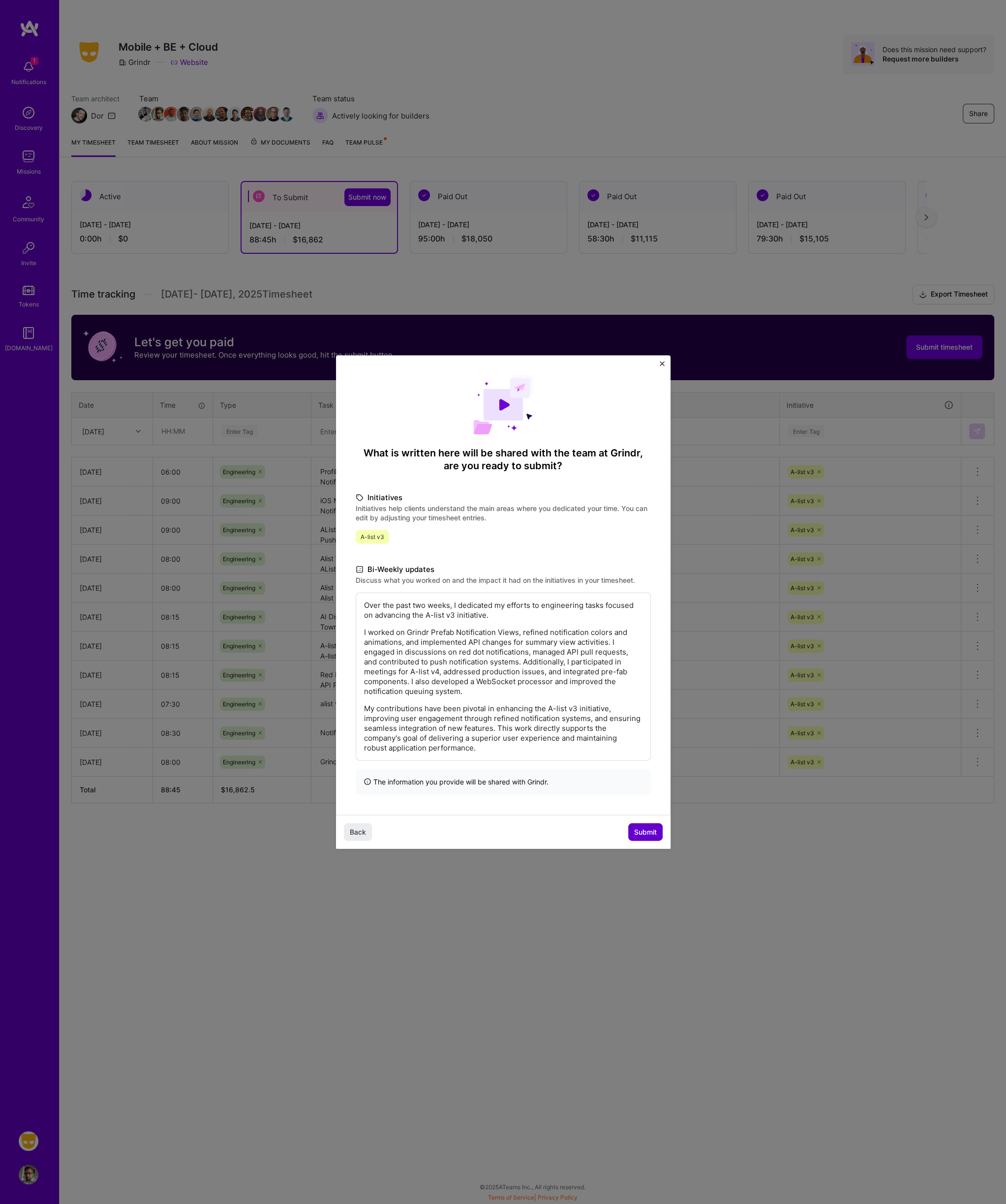
click at [646, 781] on span "Submit" at bounding box center [645, 832] width 22 height 10
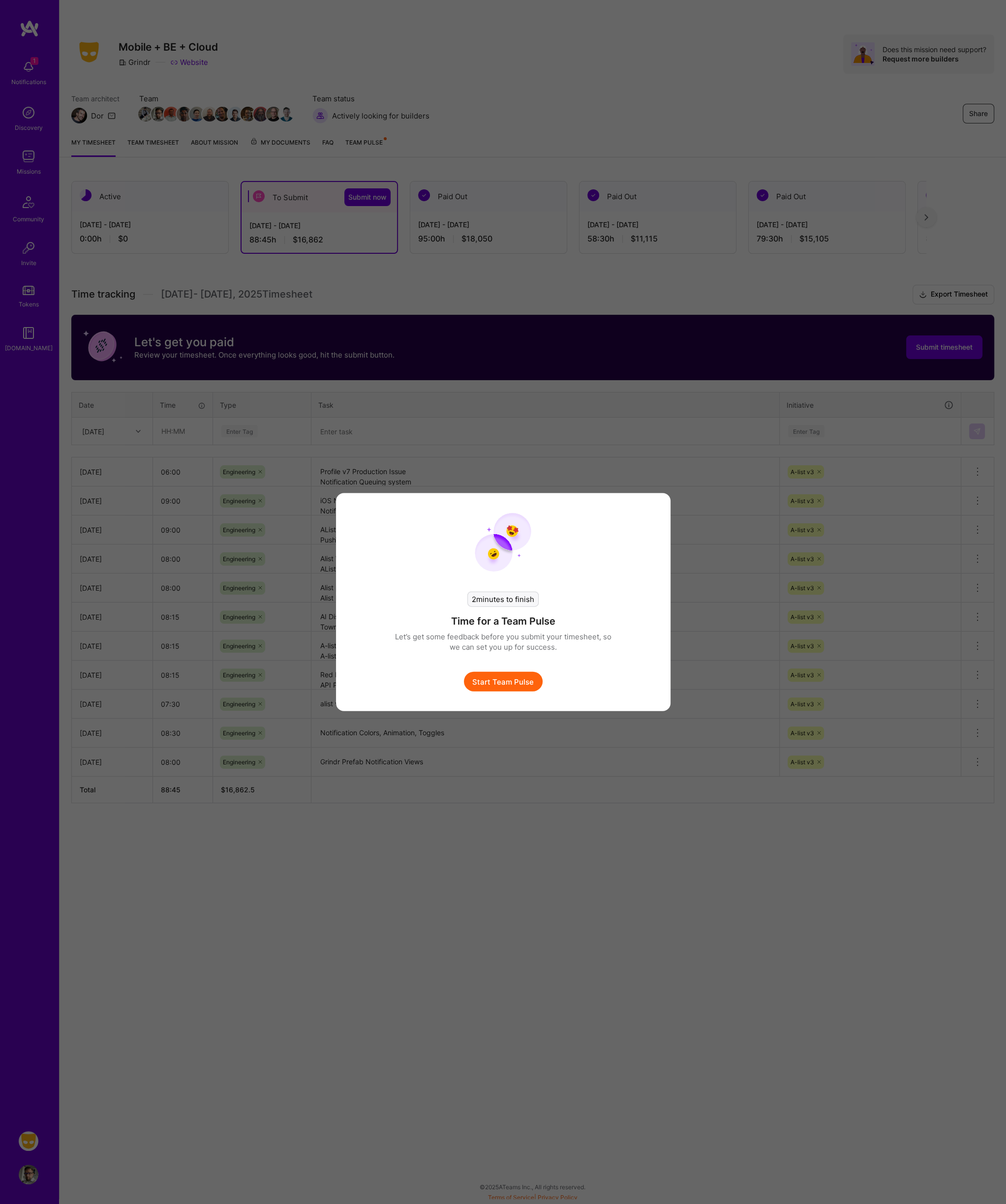
click at [503, 681] on button "Start Team Pulse" at bounding box center [503, 681] width 79 height 19
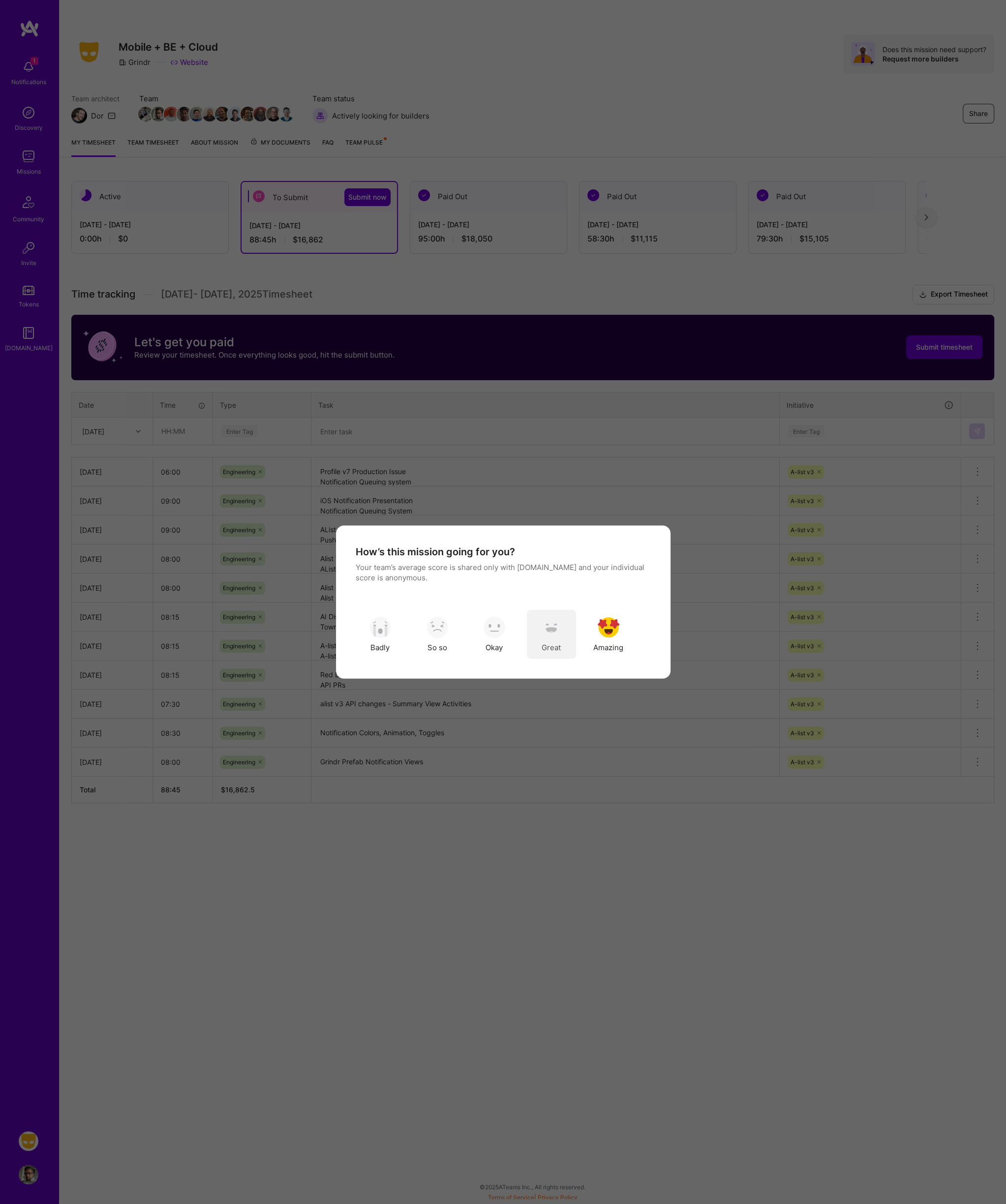
click at [563, 635] on div "Great" at bounding box center [551, 634] width 49 height 49
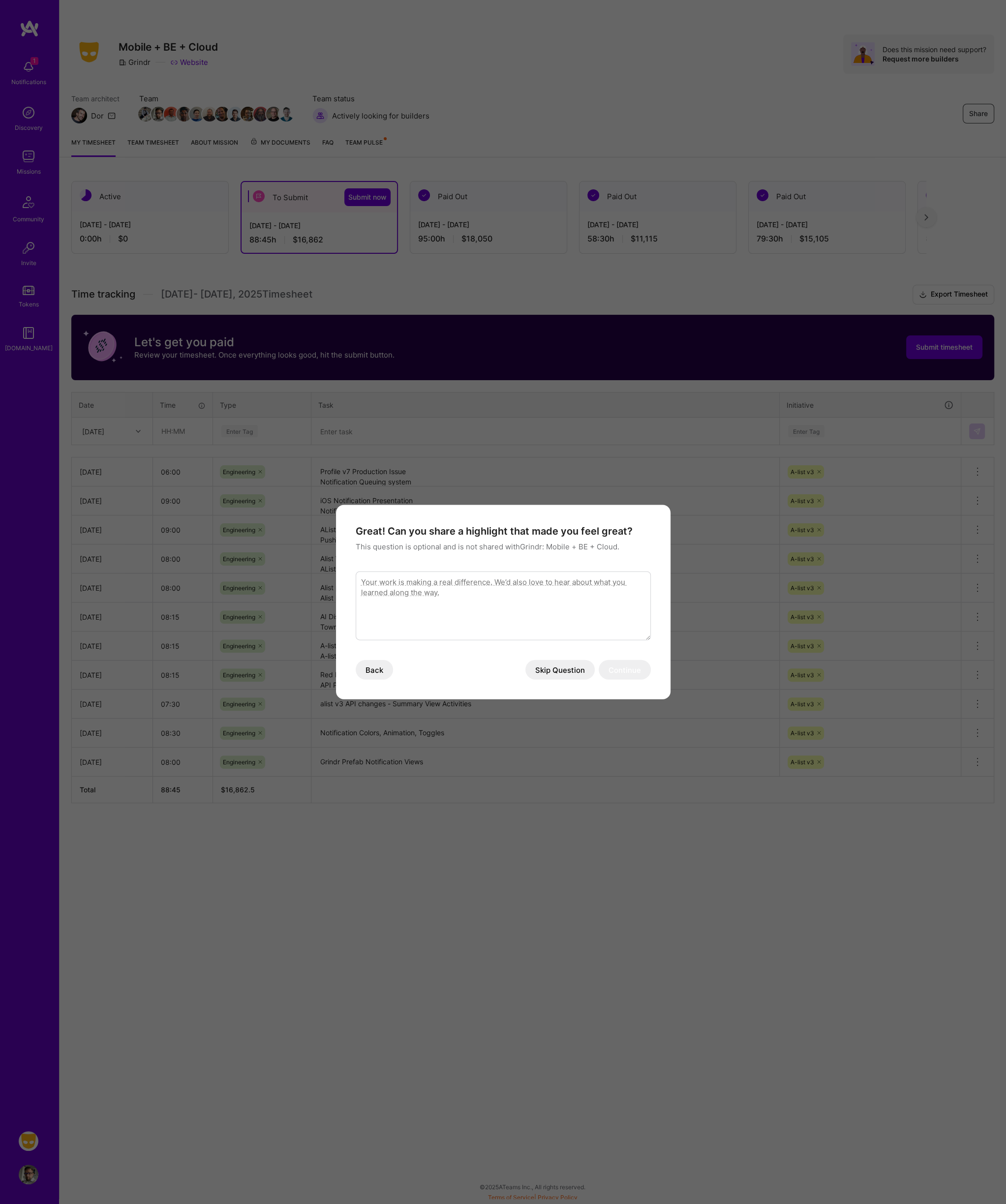
click at [560, 676] on button "Skip Question" at bounding box center [560, 670] width 69 height 19
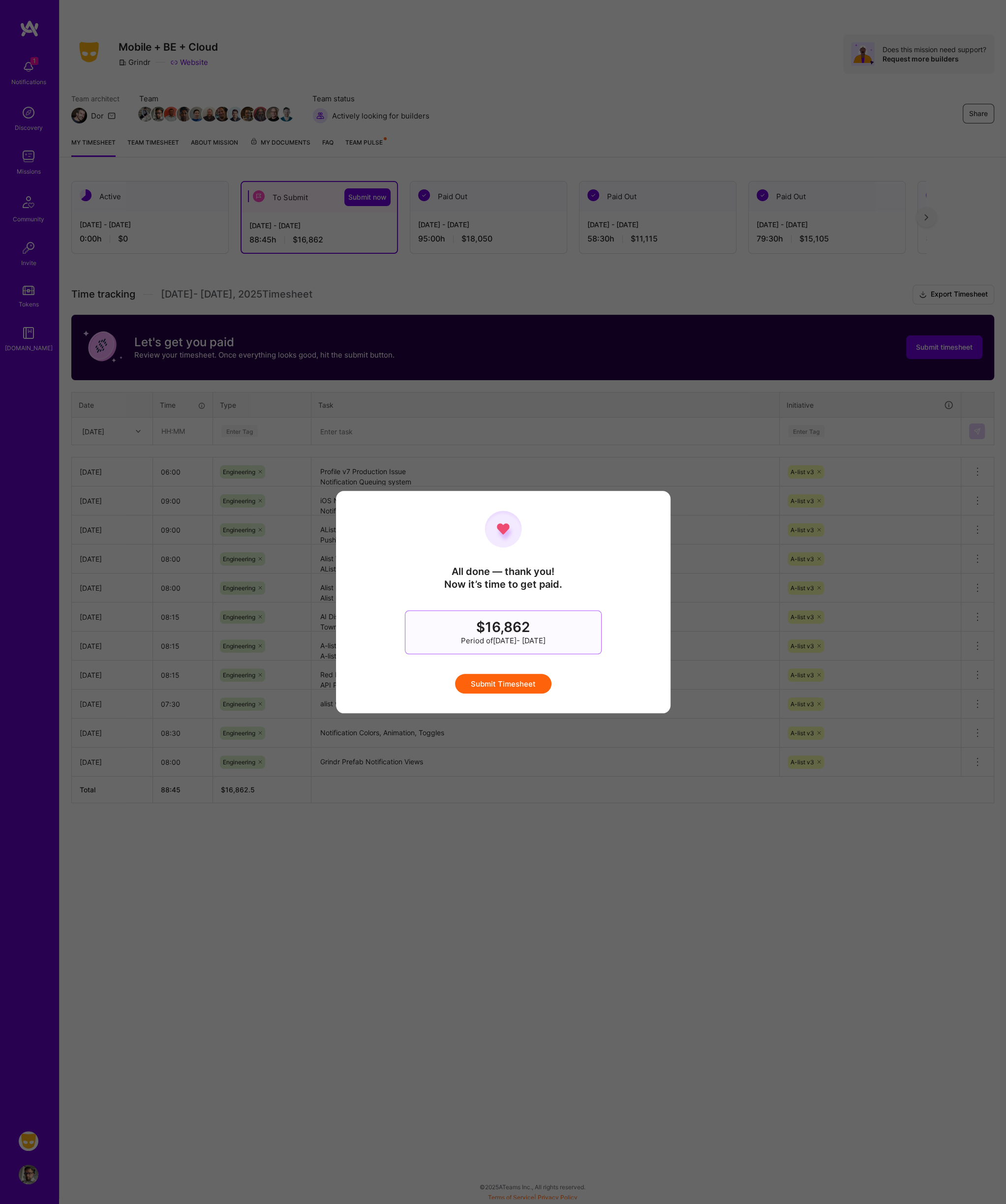
click at [508, 685] on button "Submit Timesheet" at bounding box center [503, 683] width 96 height 19
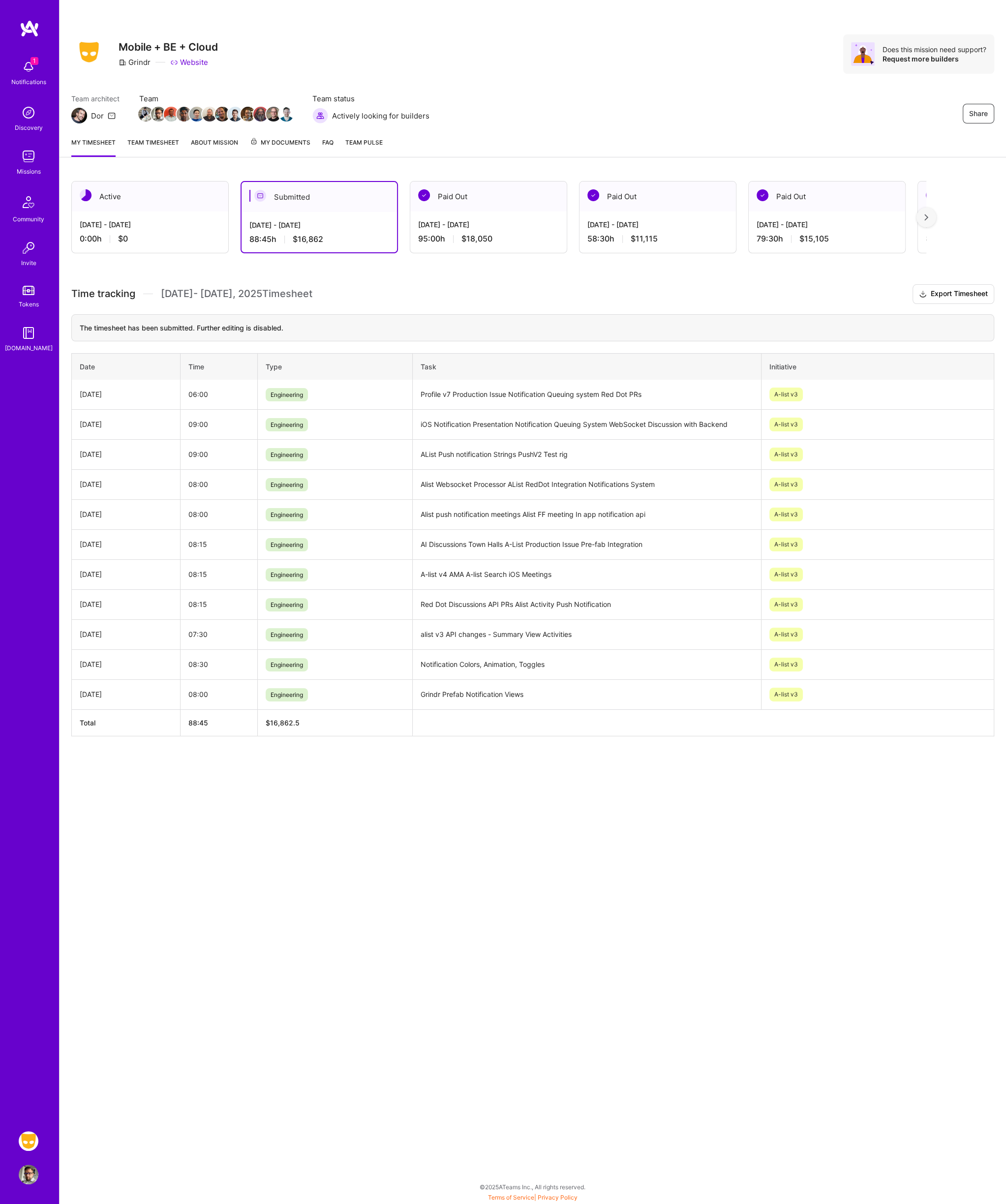
click at [27, 63] on img at bounding box center [28, 66] width 19 height 19
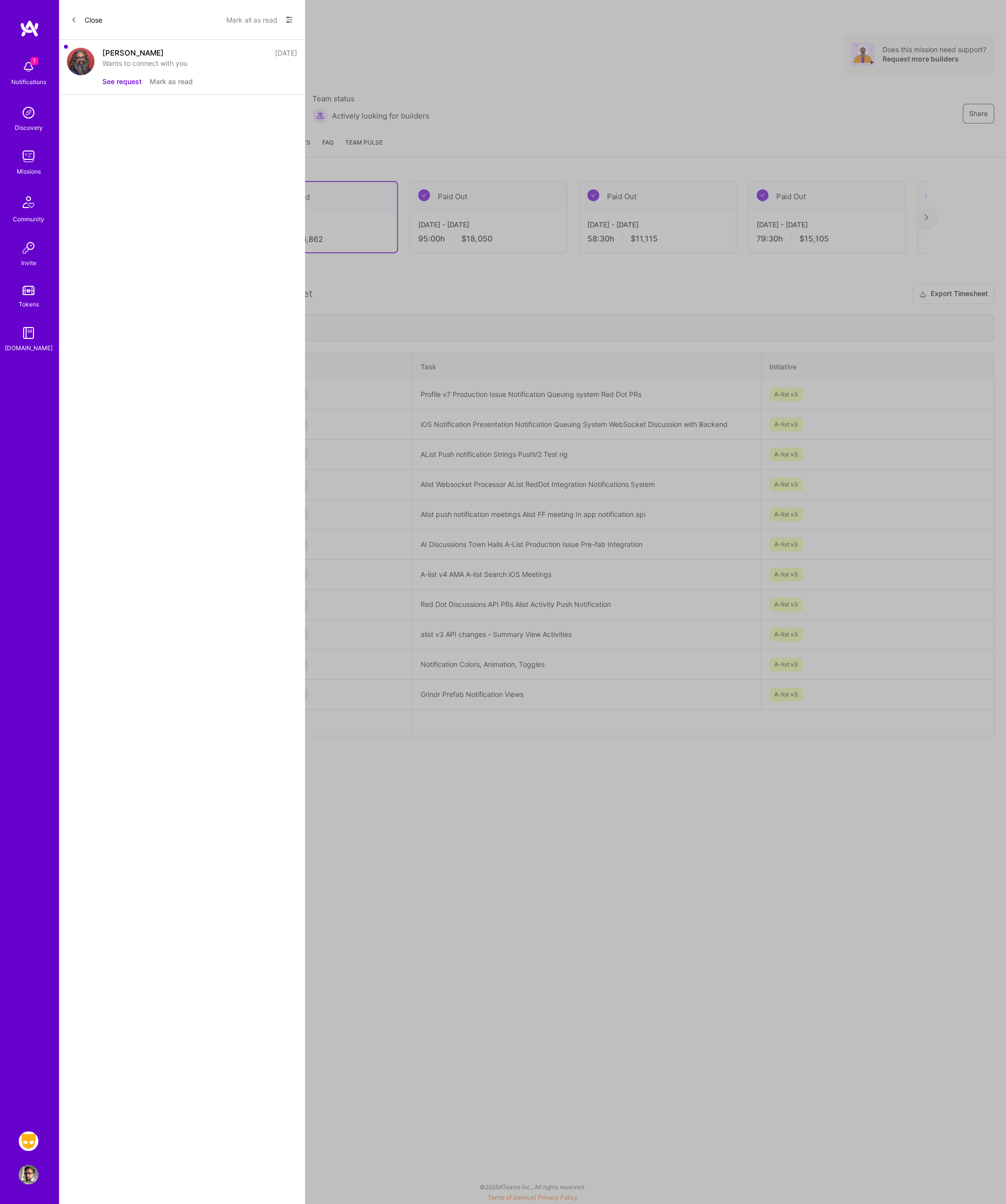
click at [133, 81] on button "See request" at bounding box center [122, 81] width 39 height 10
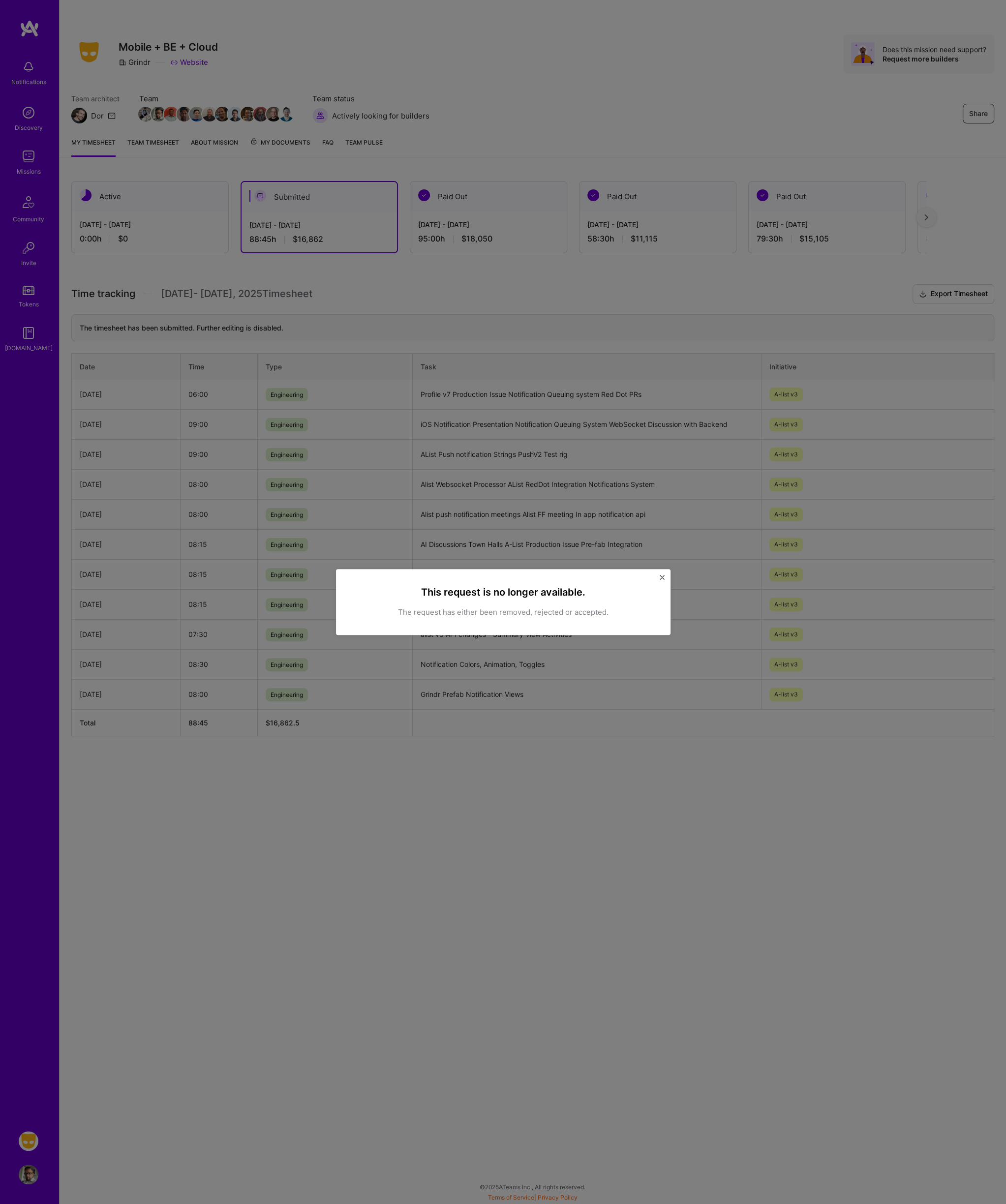
click at [663, 575] on img "Close" at bounding box center [662, 577] width 5 height 5
